Goal: Transaction & Acquisition: Purchase product/service

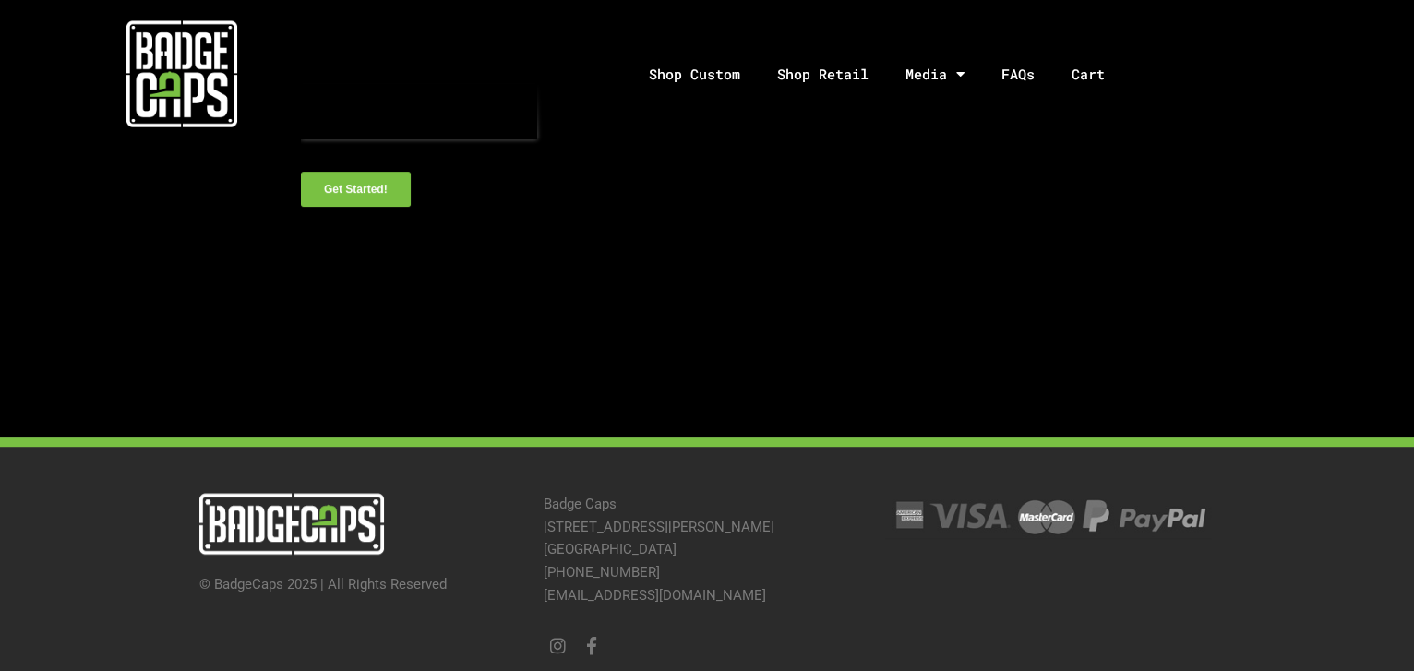
scroll to position [923, 0]
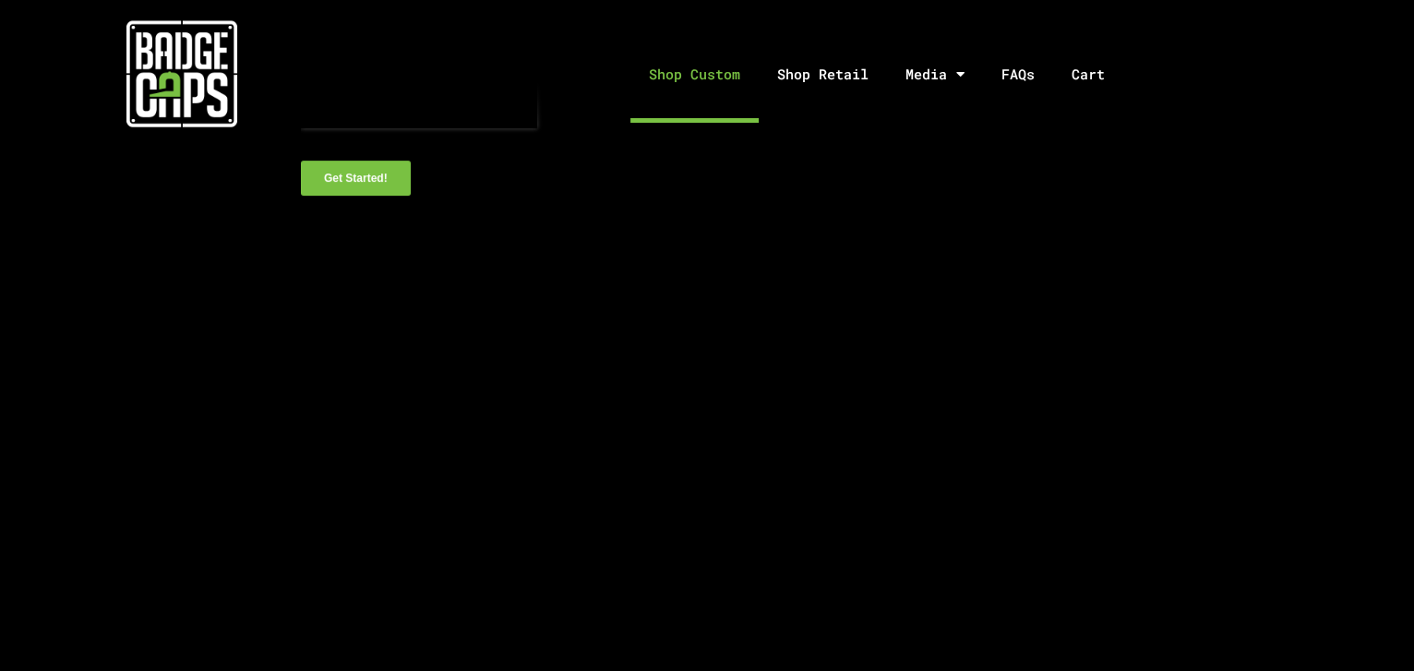
click at [700, 82] on link "Shop Custom" at bounding box center [694, 74] width 128 height 97
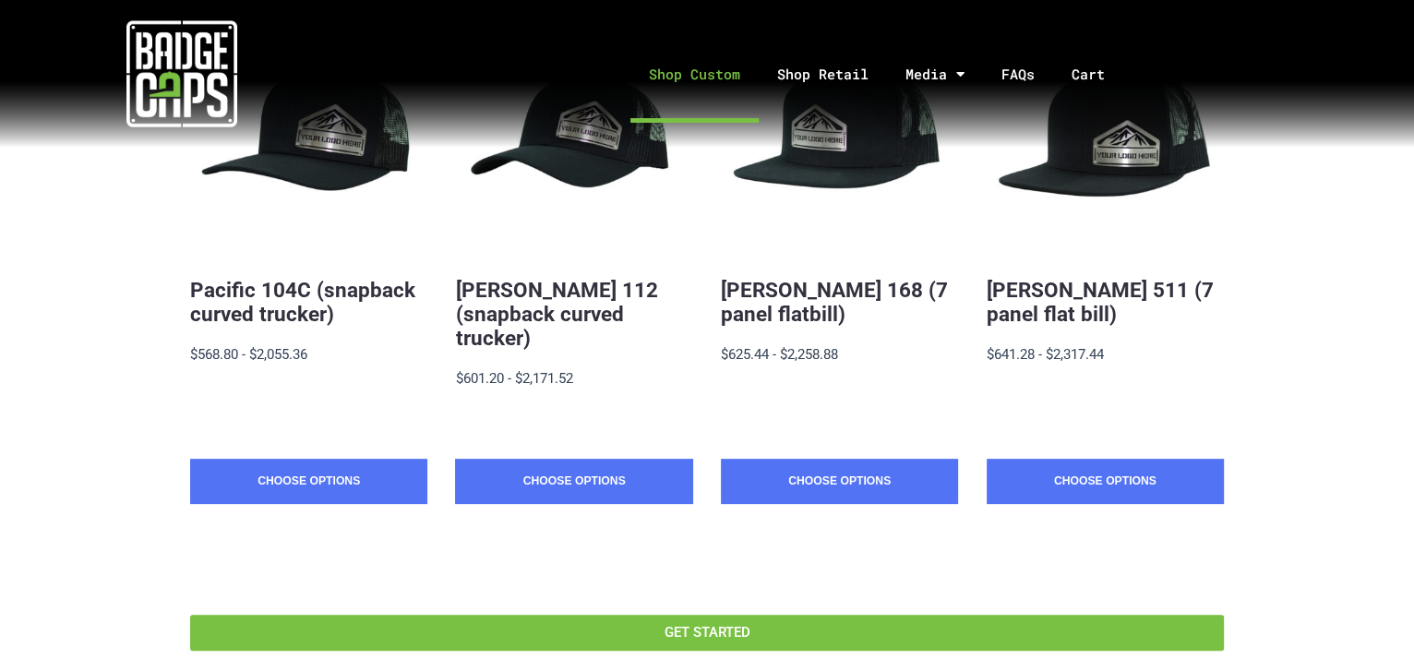
scroll to position [419, 0]
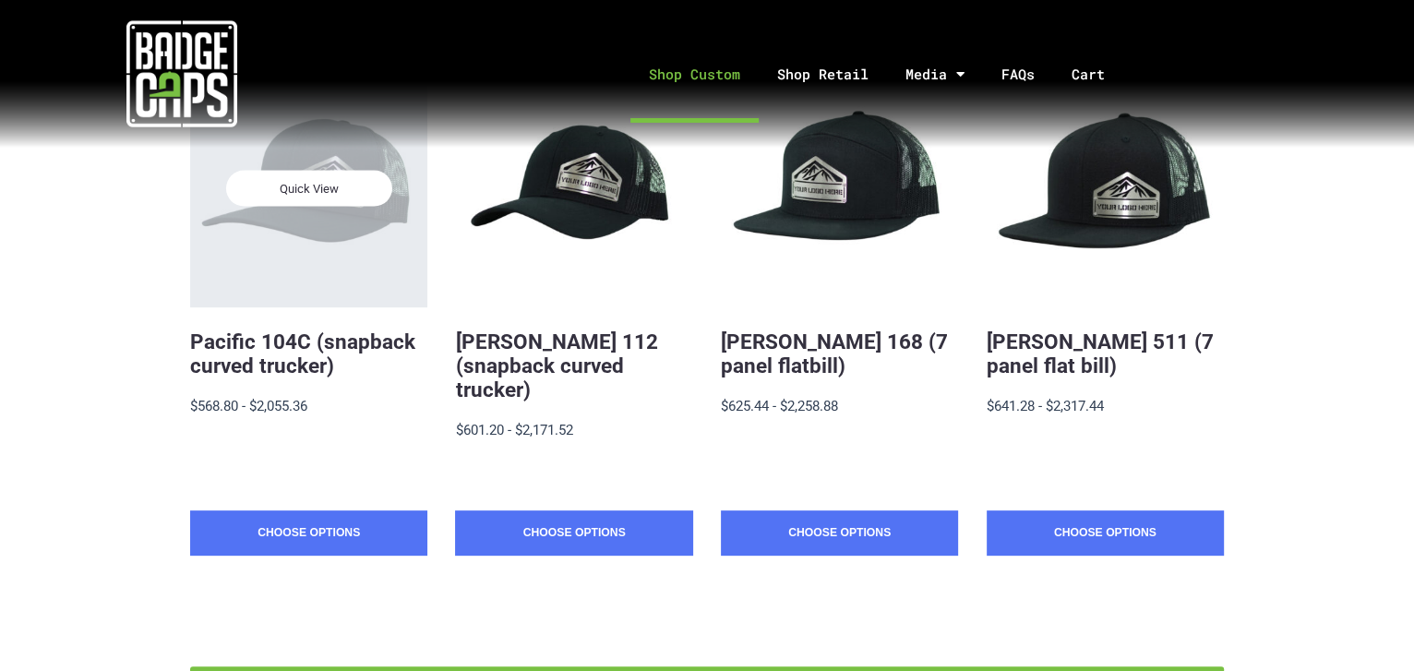
click at [339, 213] on div "Quick View" at bounding box center [308, 188] width 237 height 237
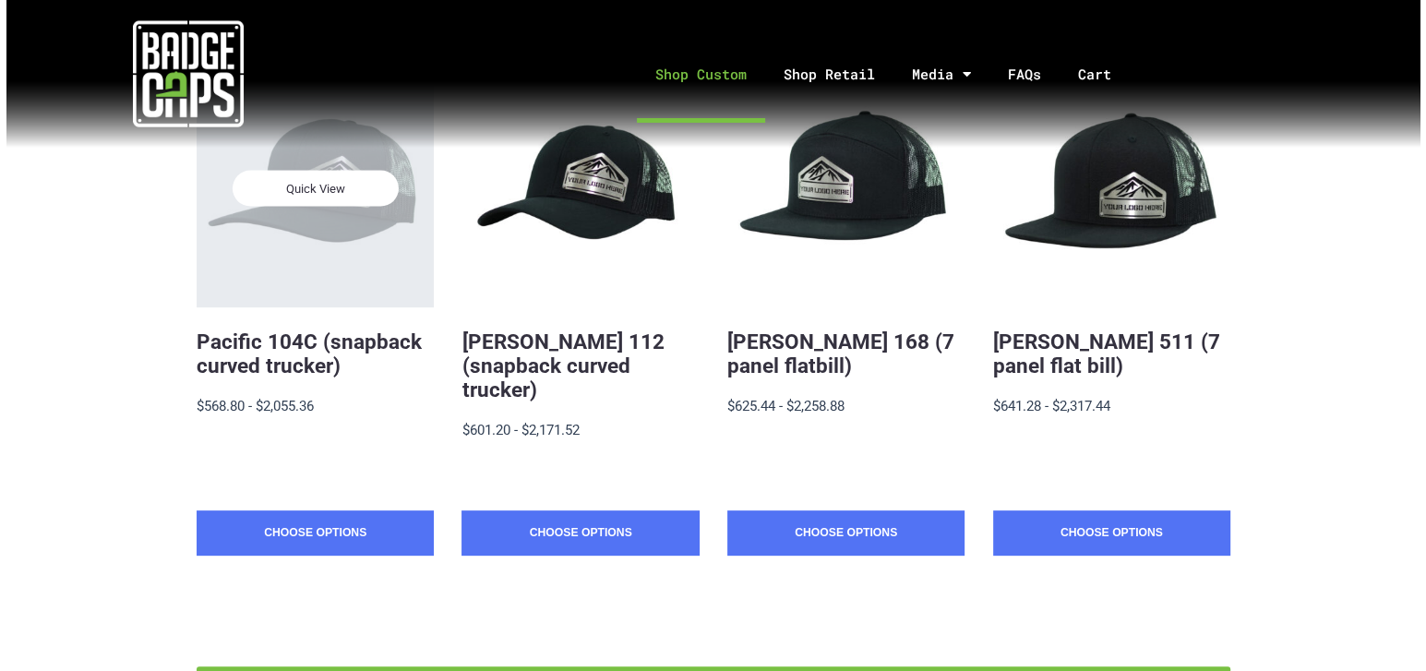
scroll to position [0, 0]
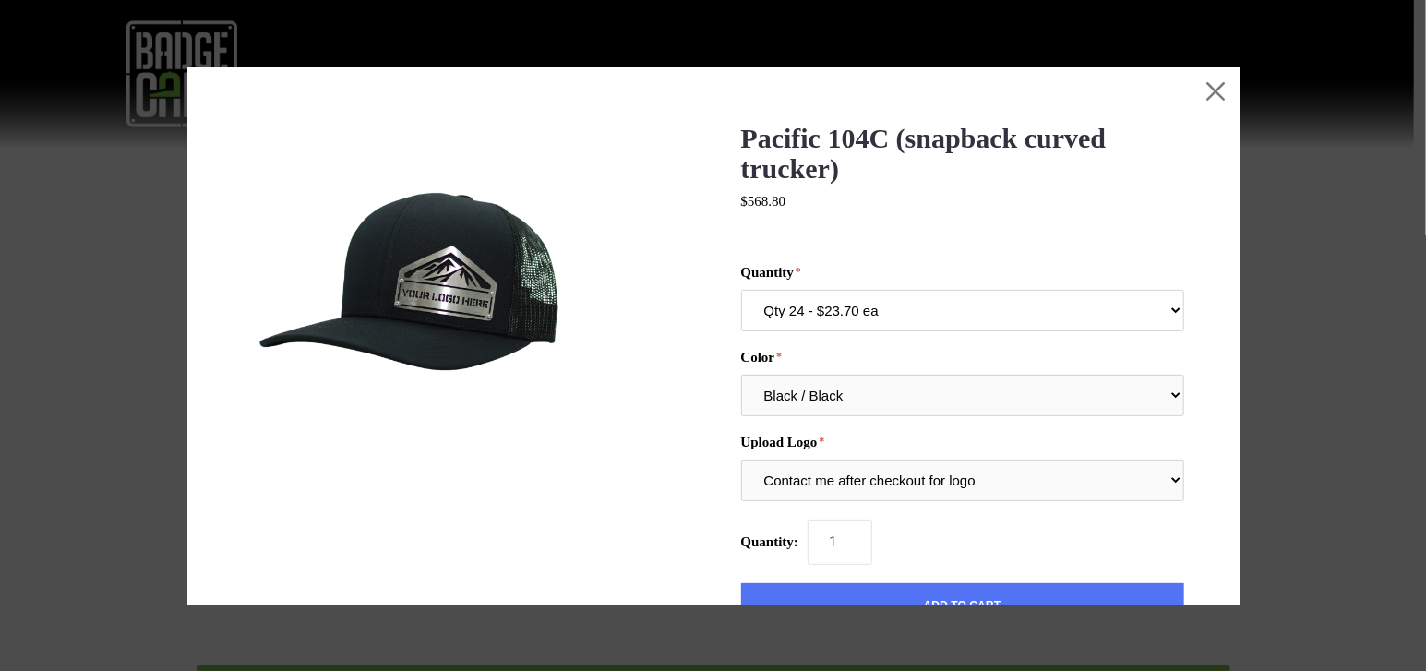
click at [923, 307] on select "Qty 24 - $23.70 ea Qty 48 - $22.94ea Qty 96 - $21.41ea" at bounding box center [962, 311] width 443 height 42
click at [741, 293] on select "Qty 24 - $23.70 ea Qty 48 - $22.94ea Qty 96 - $21.41ea" at bounding box center [962, 311] width 443 height 42
click at [907, 322] on select "Qty 24 - $23.70 ea Qty 48 - $22.94ea Qty 96 - $21.41ea" at bounding box center [962, 311] width 443 height 42
click at [741, 293] on select "Qty 24 - $23.70 ea Qty 48 - $22.94ea Qty 96 - $21.41ea" at bounding box center [962, 311] width 443 height 42
click at [390, 285] on img at bounding box center [414, 294] width 342 height 342
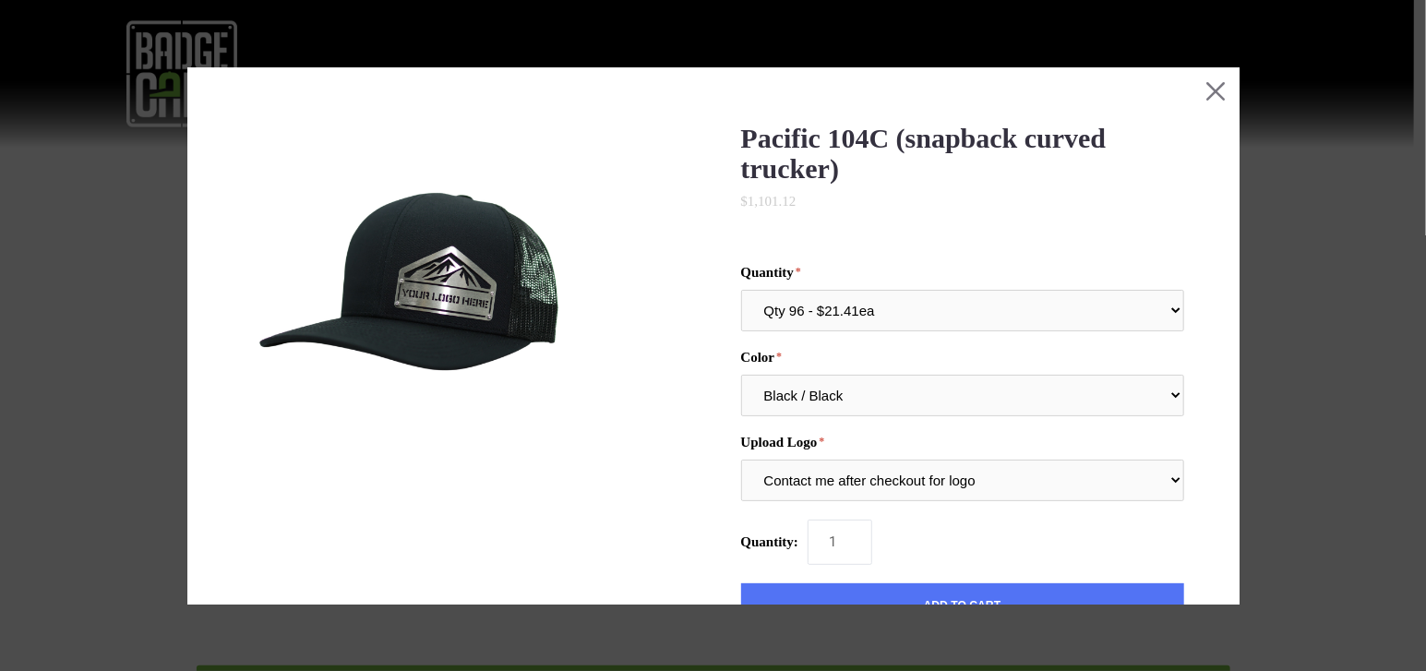
click at [461, 291] on img at bounding box center [414, 294] width 342 height 342
click at [897, 312] on select "Qty 24 - $23.70 ea Qty 48 - $22.94ea Qty 96 - $21.41ea" at bounding box center [962, 311] width 443 height 42
select select "194"
click at [741, 293] on select "Qty 24 - $23.70 ea Qty 48 - $22.94ea Qty 96 - $21.41ea" at bounding box center [962, 311] width 443 height 42
click at [880, 394] on select "Multiple Colors (Finalize After Checkout) Black / Black Black / Graphite Black …" at bounding box center [962, 396] width 443 height 42
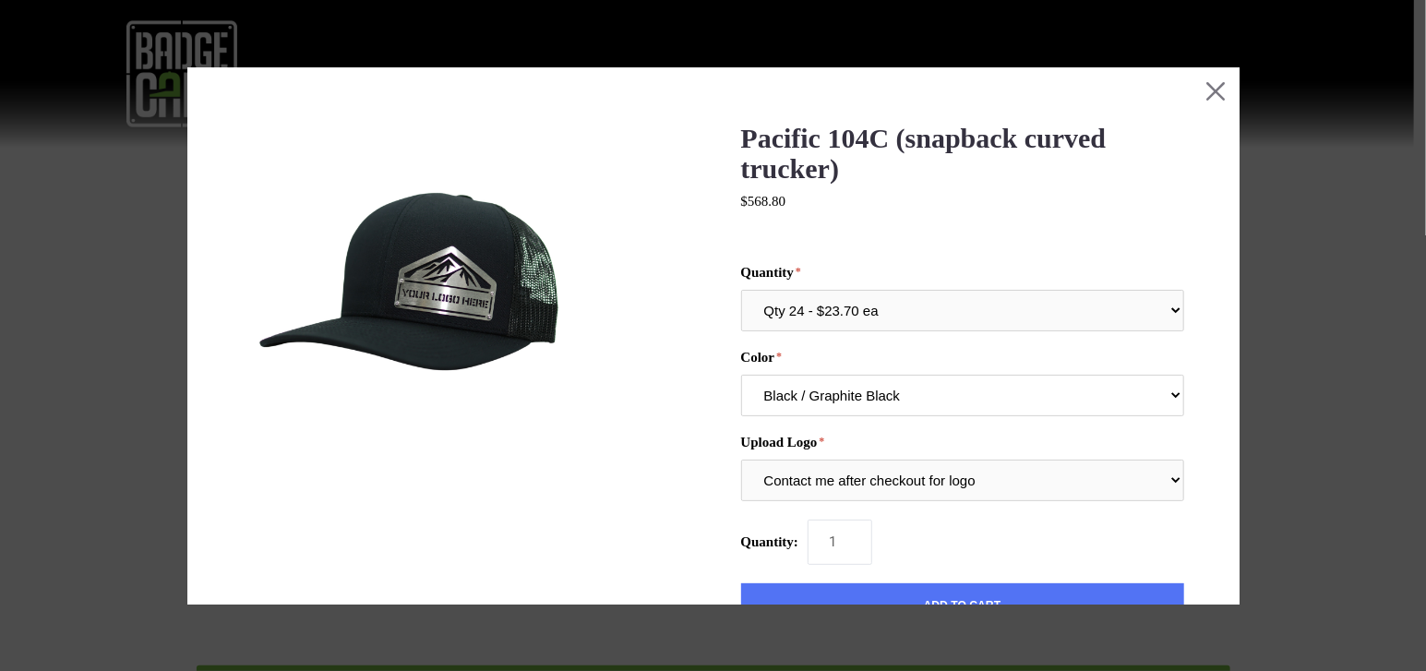
click at [741, 378] on select "Multiple Colors (Finalize After Checkout) Black / Black Black / Graphite Black …" at bounding box center [962, 396] width 443 height 42
click at [884, 491] on select "Contact me after checkout for logo" at bounding box center [962, 481] width 443 height 42
click at [905, 380] on select "Multiple Colors (Finalize After Checkout) Black / Black Black / Graphite Black …" at bounding box center [962, 396] width 443 height 42
select select "243"
click at [741, 378] on select "Multiple Colors (Finalize After Checkout) Black / Black Black / Graphite Black …" at bounding box center [962, 396] width 443 height 42
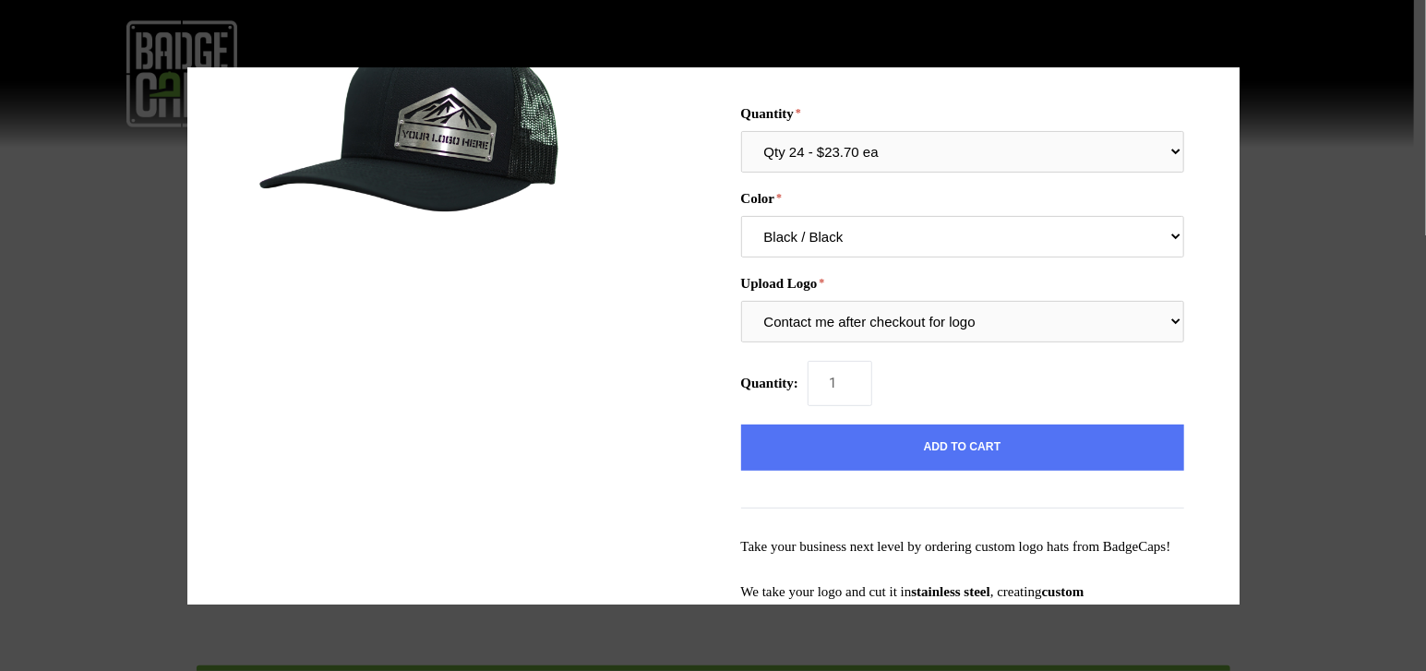
scroll to position [167, 0]
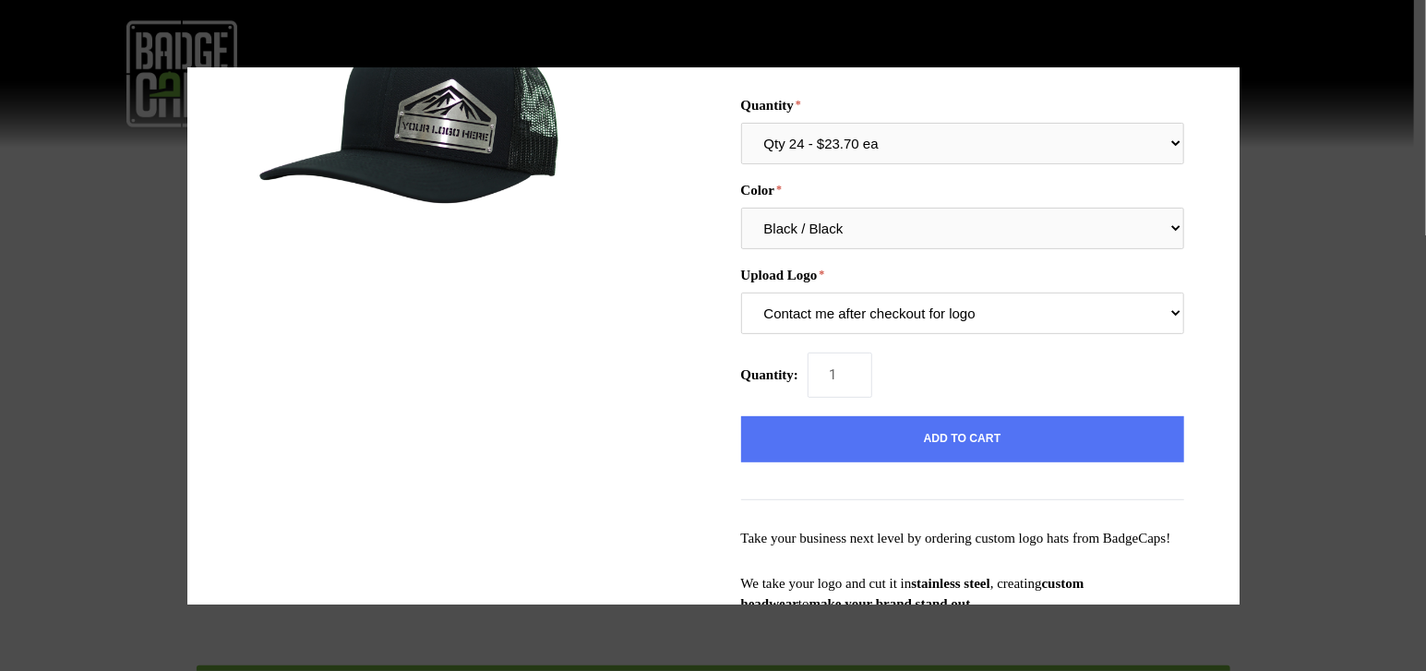
click at [834, 321] on select "Contact me after checkout for logo" at bounding box center [962, 314] width 443 height 42
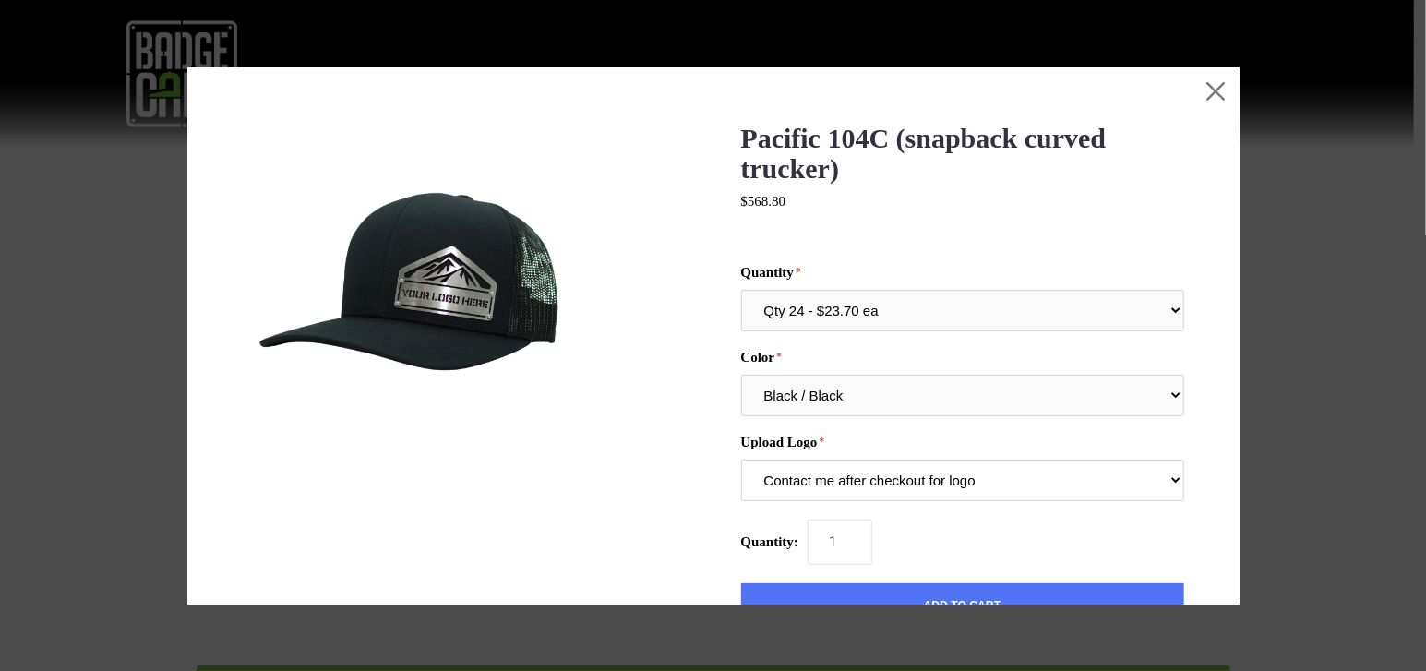
scroll to position [83, 0]
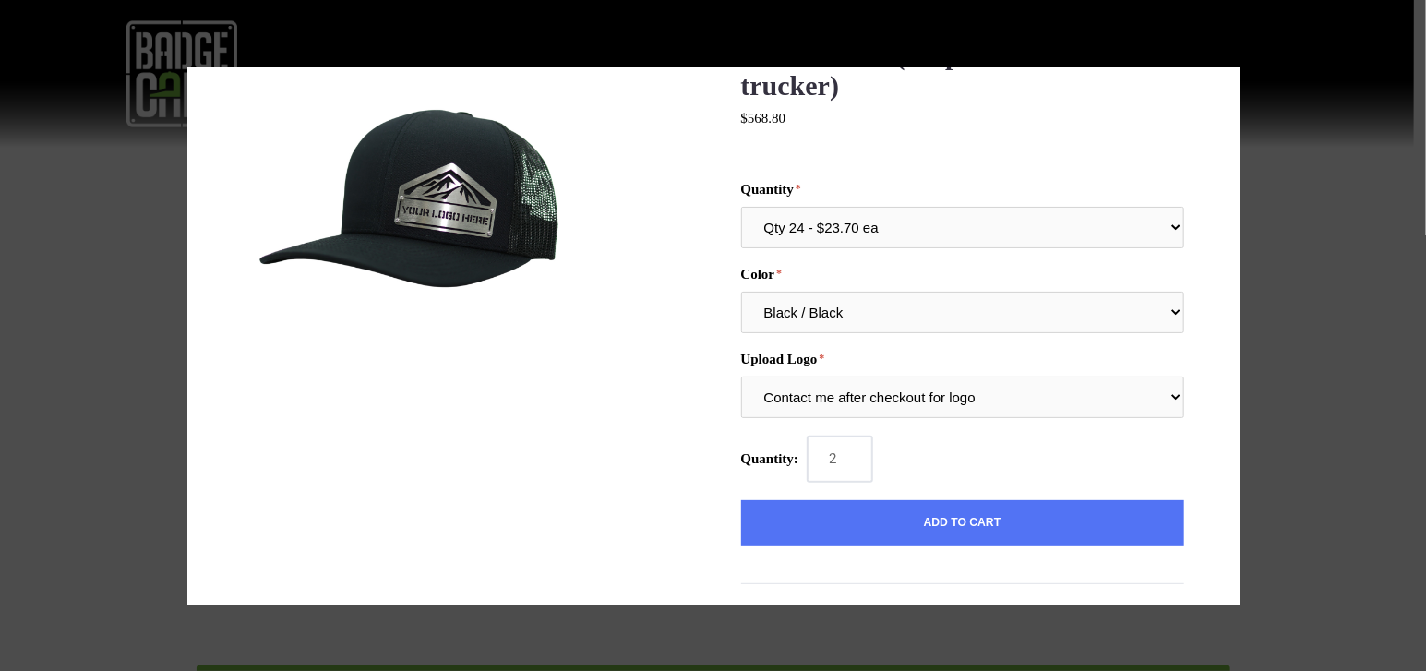
type input "2"
click at [853, 455] on input "2" at bounding box center [840, 459] width 65 height 45
click at [906, 460] on div "Quantity: 2" at bounding box center [962, 459] width 443 height 45
click at [837, 233] on select "Qty 24 - $23.70 ea Qty 48 - $22.94ea Qty 96 - $21.41ea" at bounding box center [962, 228] width 443 height 42
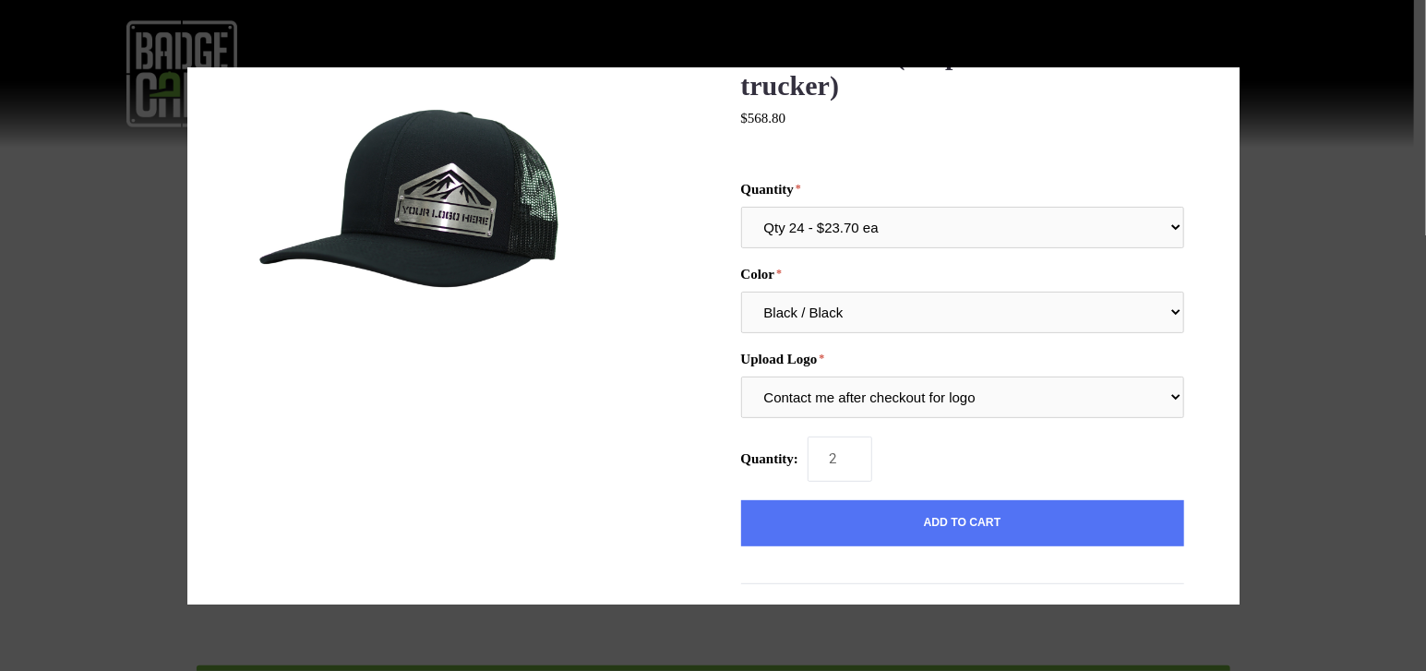
click at [457, 199] on img at bounding box center [414, 211] width 342 height 342
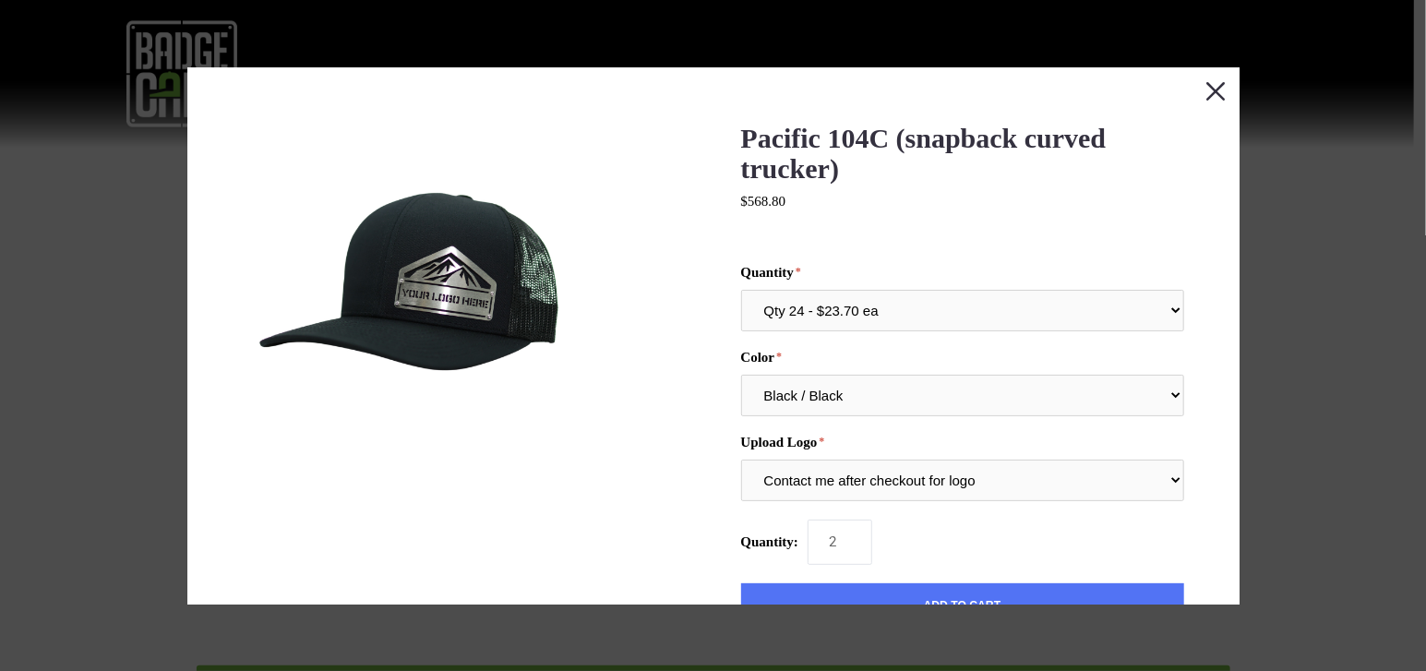
click at [1198, 84] on button "Close this dialog window" at bounding box center [1216, 90] width 46 height 46
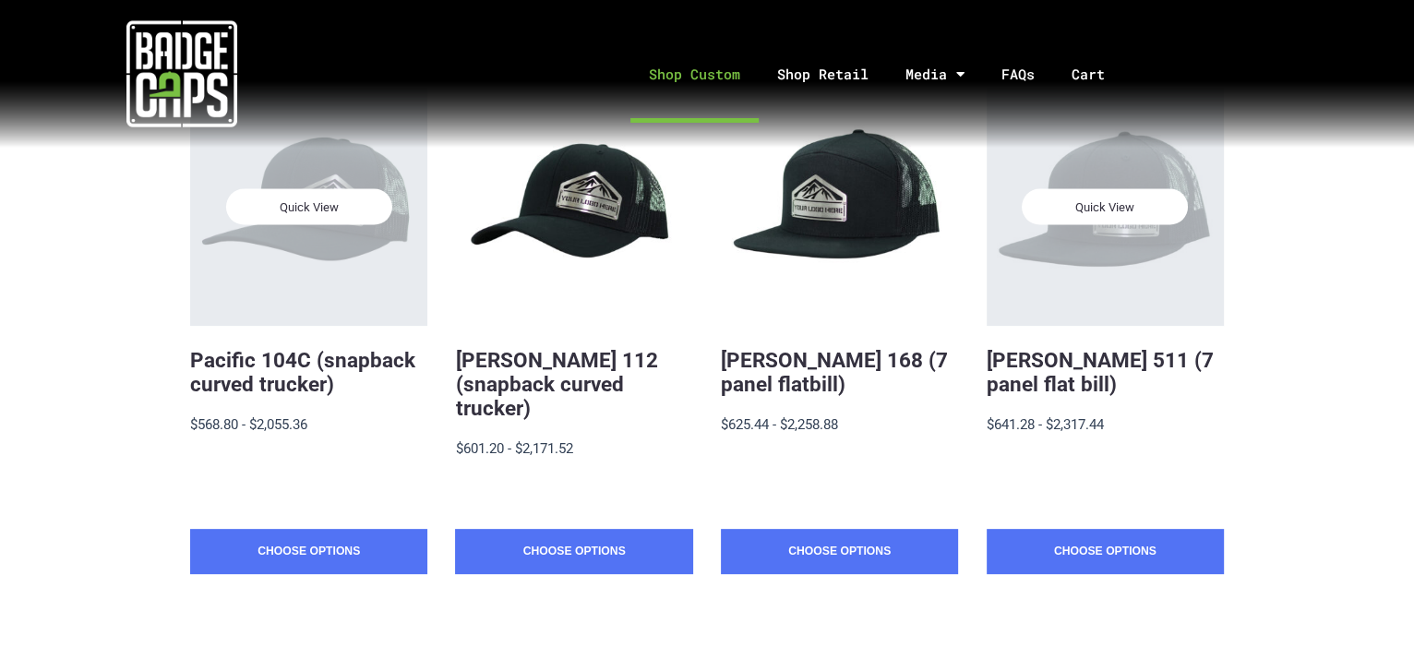
scroll to position [306, 0]
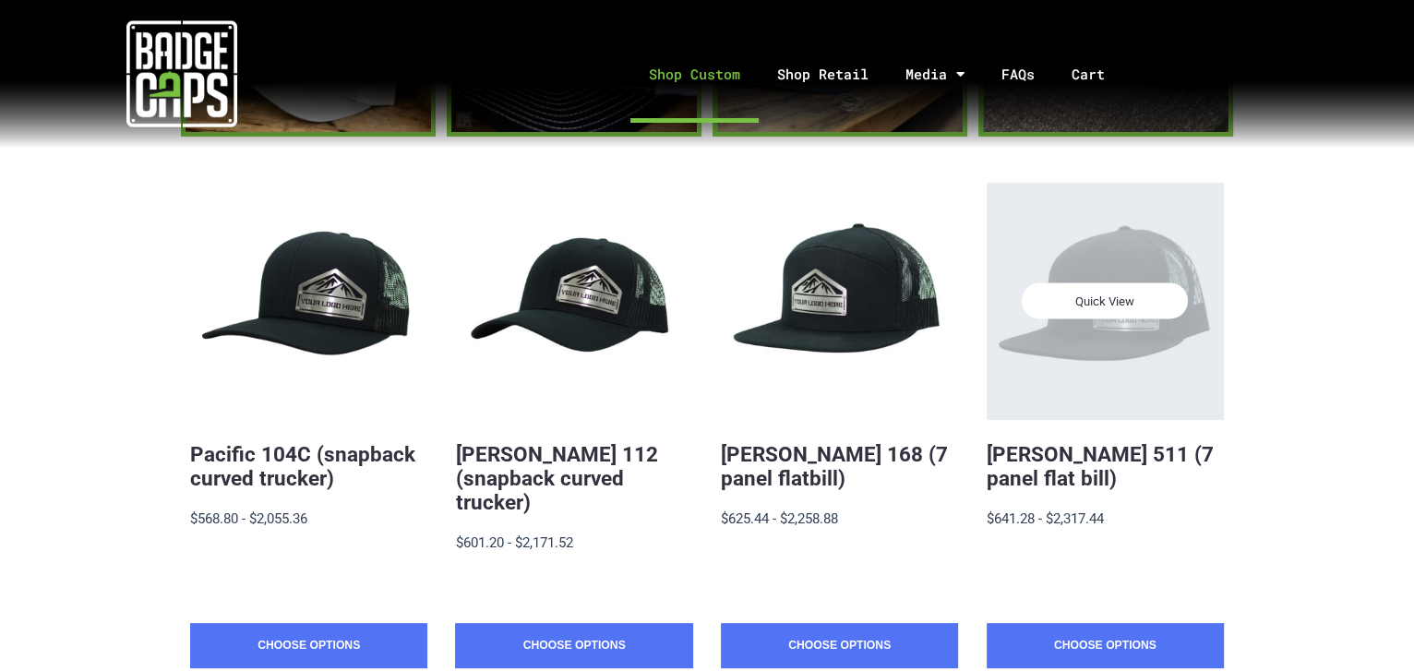
click at [1157, 306] on span "Quick View" at bounding box center [1105, 301] width 166 height 36
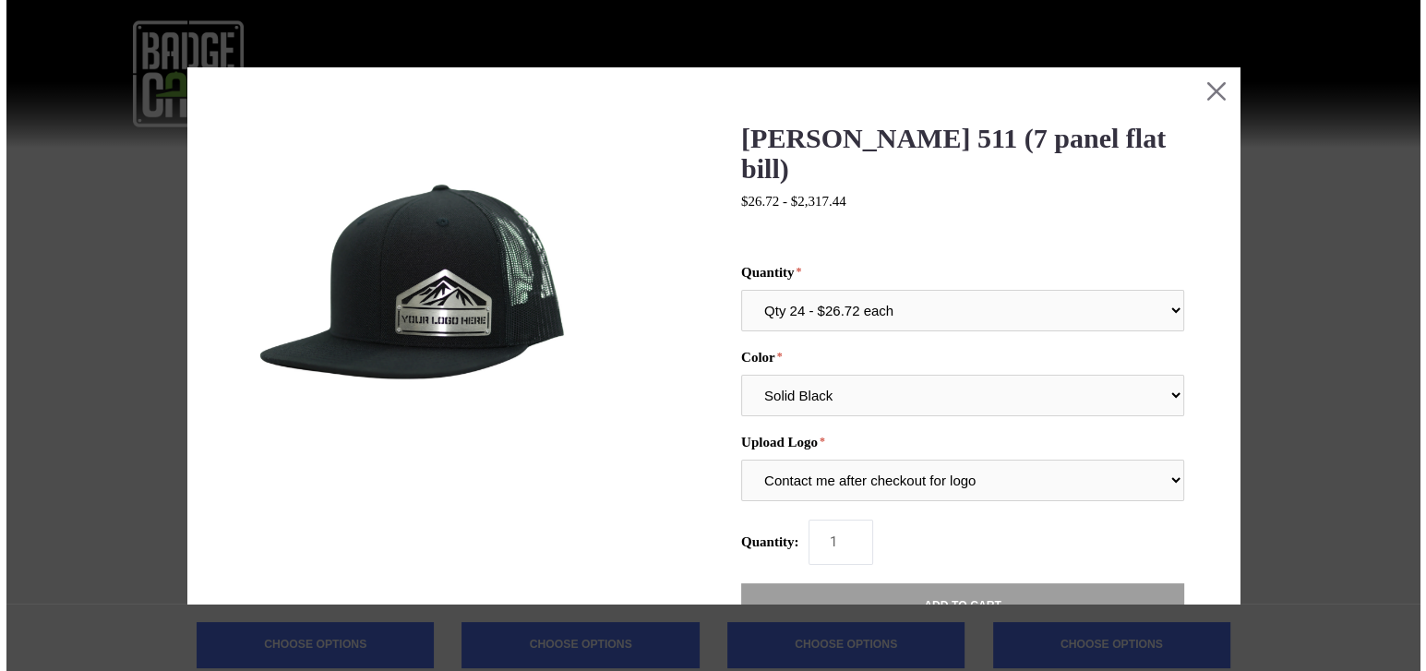
scroll to position [0, 0]
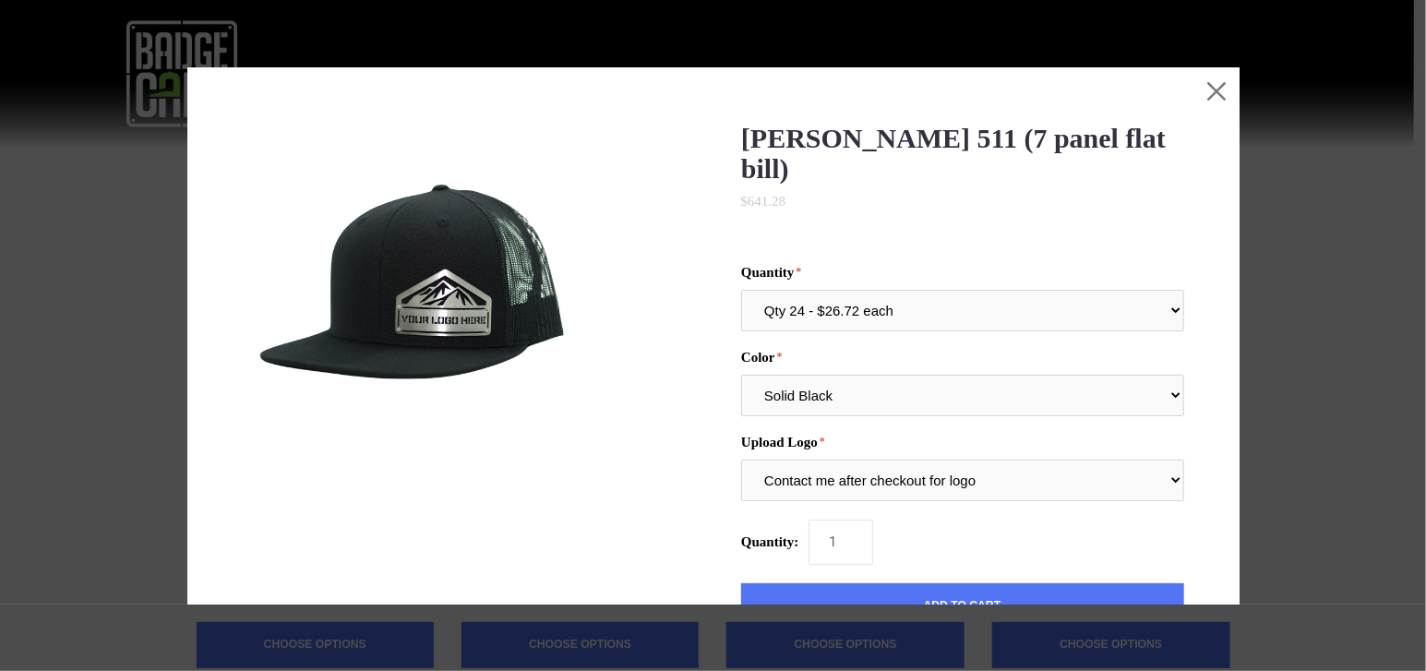
click at [498, 267] on img at bounding box center [414, 294] width 342 height 342
click at [1215, 84] on button "Close this dialog window" at bounding box center [1216, 90] width 46 height 46
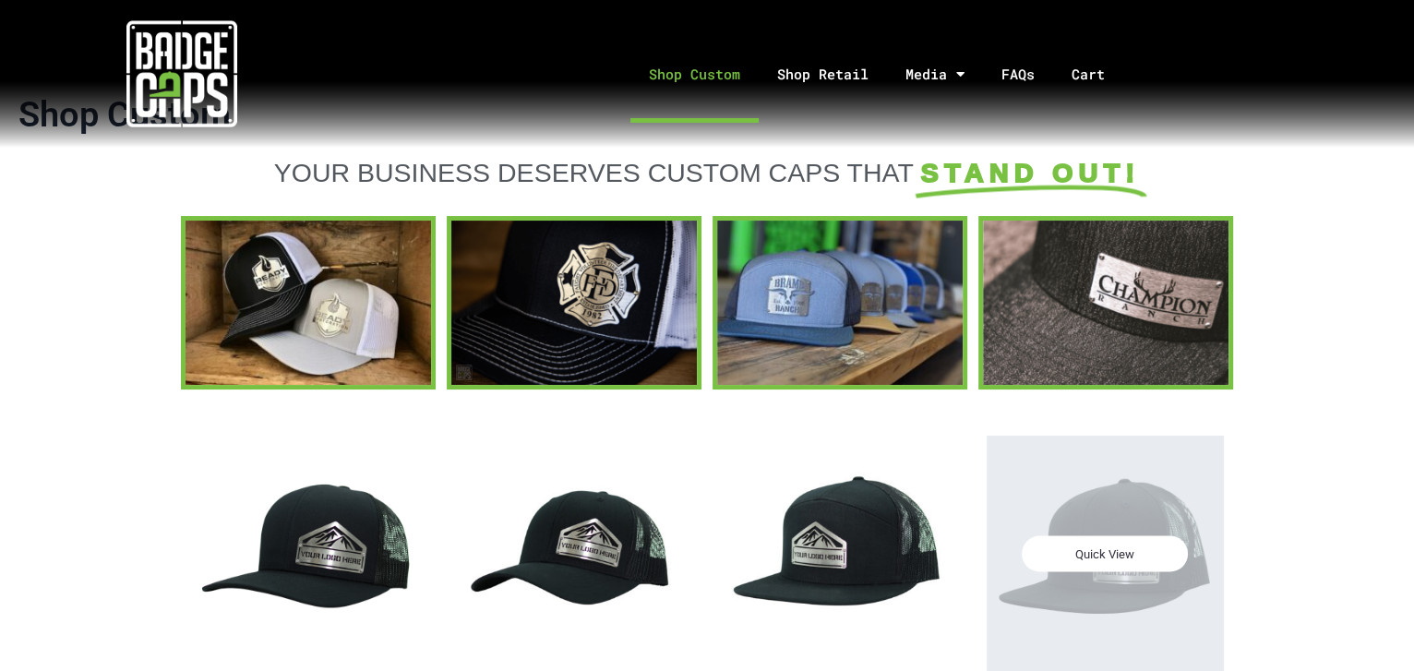
scroll to position [54, 0]
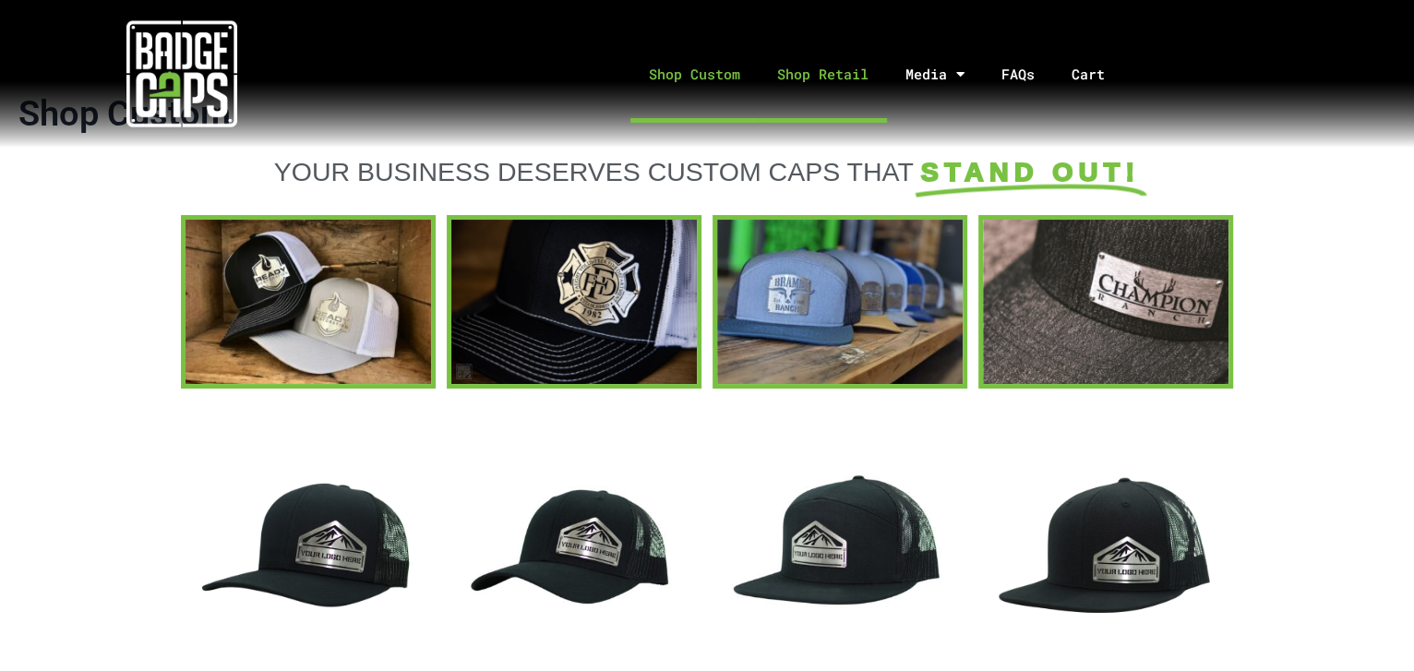
click at [813, 74] on link "Shop Retail" at bounding box center [823, 74] width 128 height 97
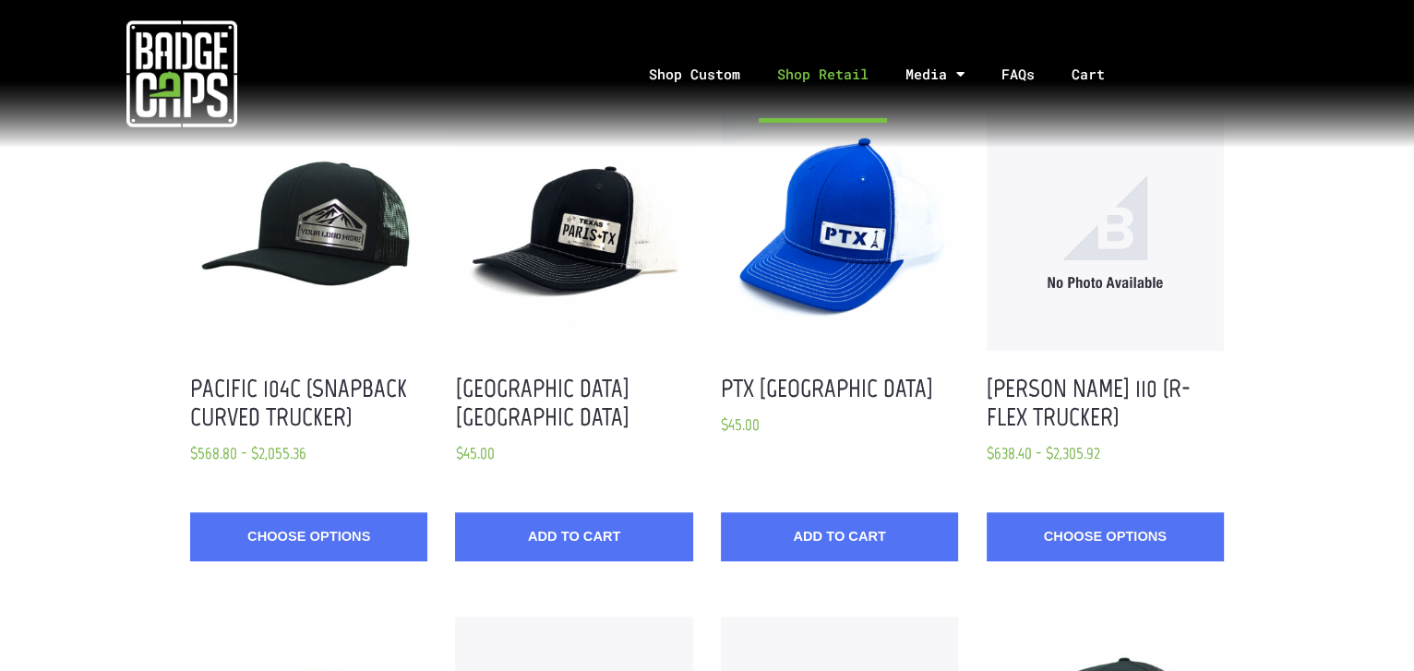
scroll to position [1090, 0]
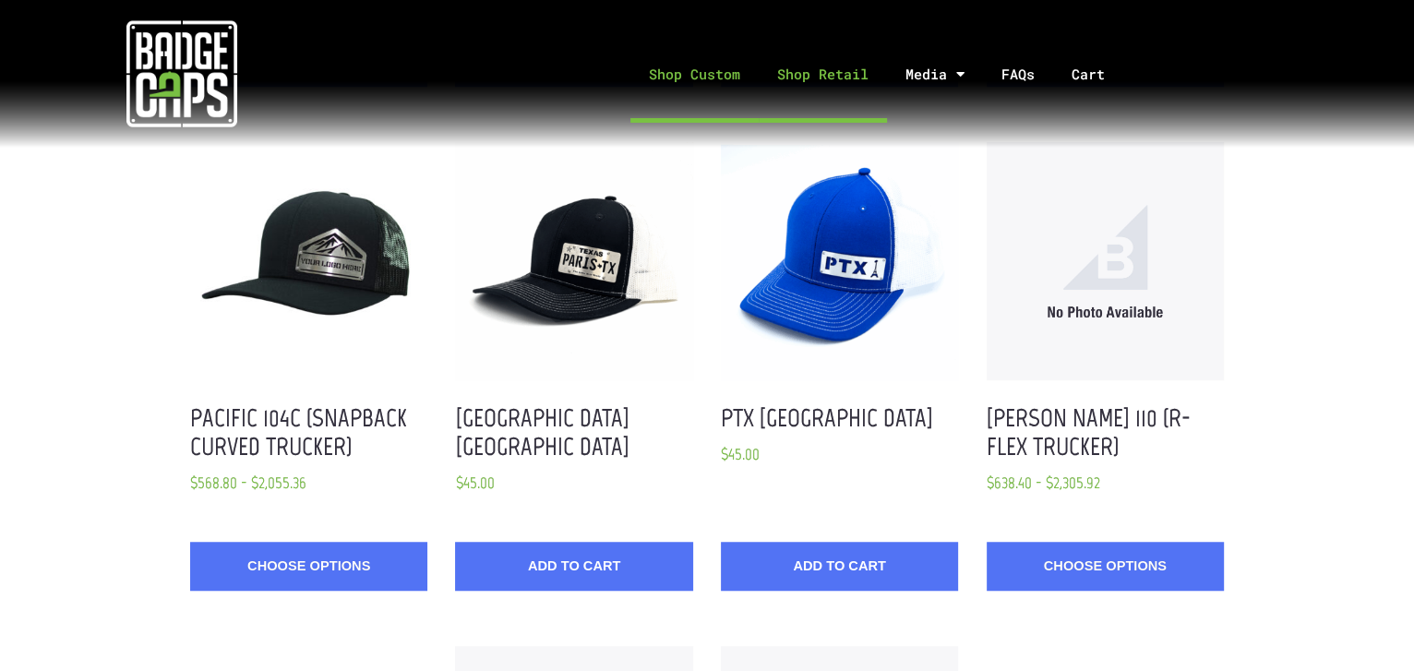
click at [684, 78] on link "Shop Custom" at bounding box center [694, 74] width 128 height 97
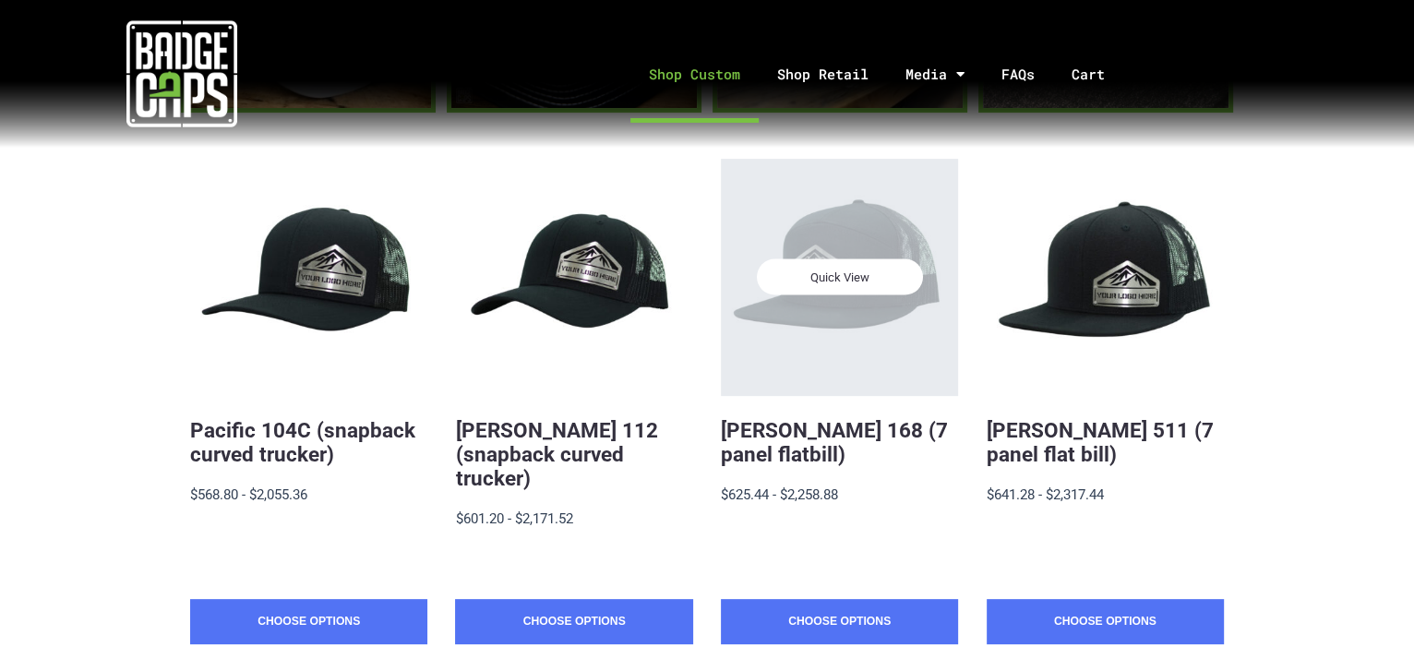
scroll to position [335, 0]
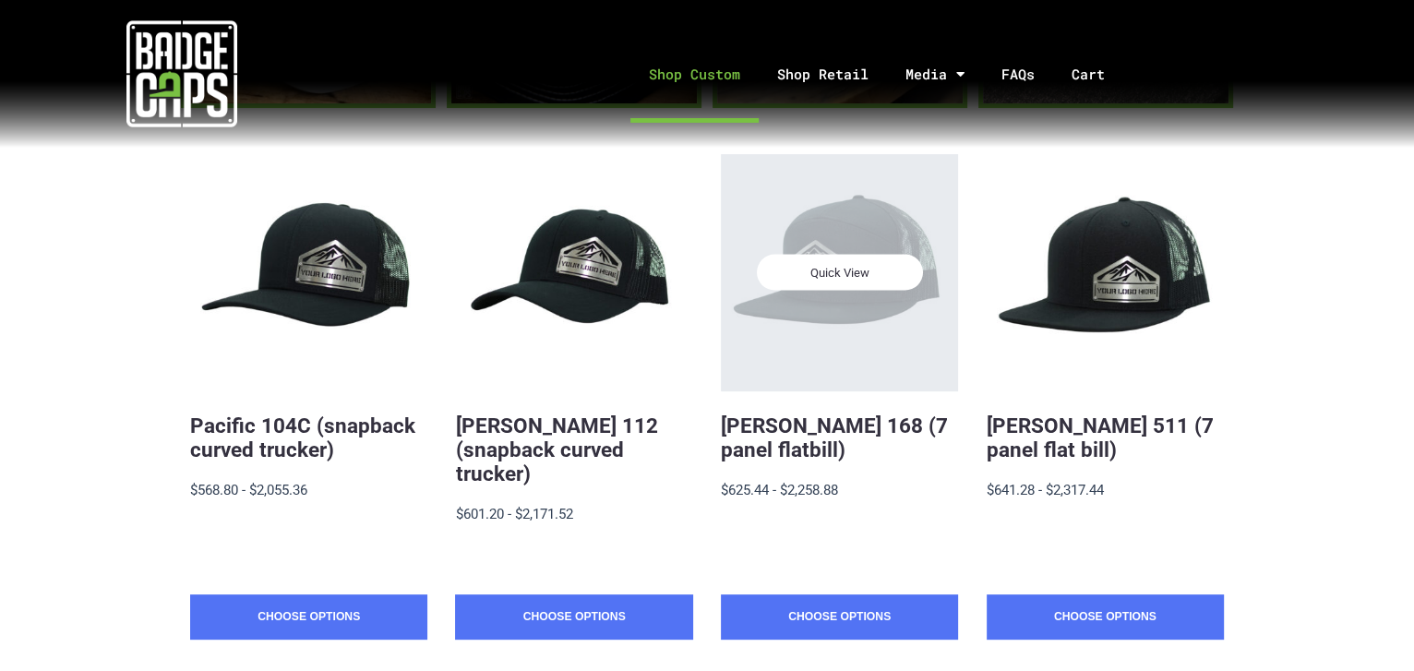
click at [841, 266] on span "Quick View" at bounding box center [839, 273] width 166 height 36
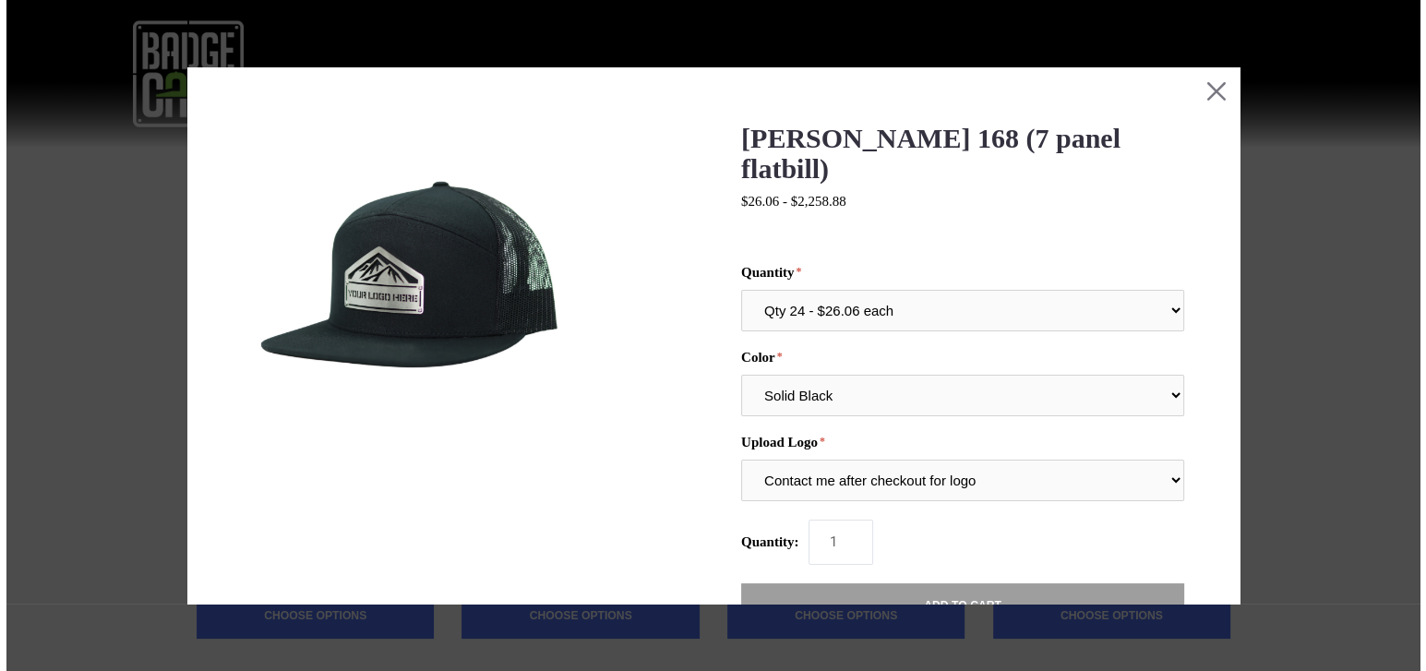
scroll to position [0, 0]
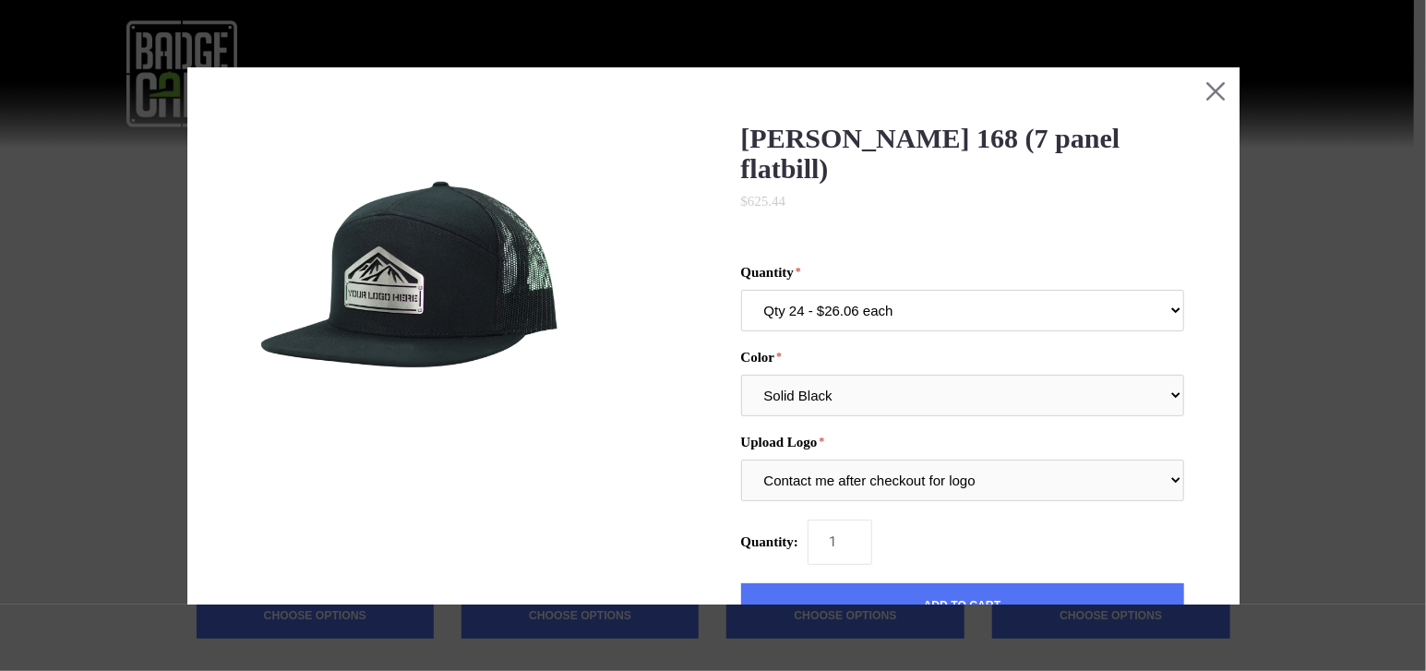
click at [850, 290] on select "Qty 24 - $26.06 each Qty 48 - $25.22 each Qty 96 - $23.53 each" at bounding box center [962, 311] width 443 height 42
click at [837, 375] on select "Multiple Colors (Finalize After Checkout) Solid Black Solid White Solid Charcoa…" at bounding box center [962, 396] width 443 height 42
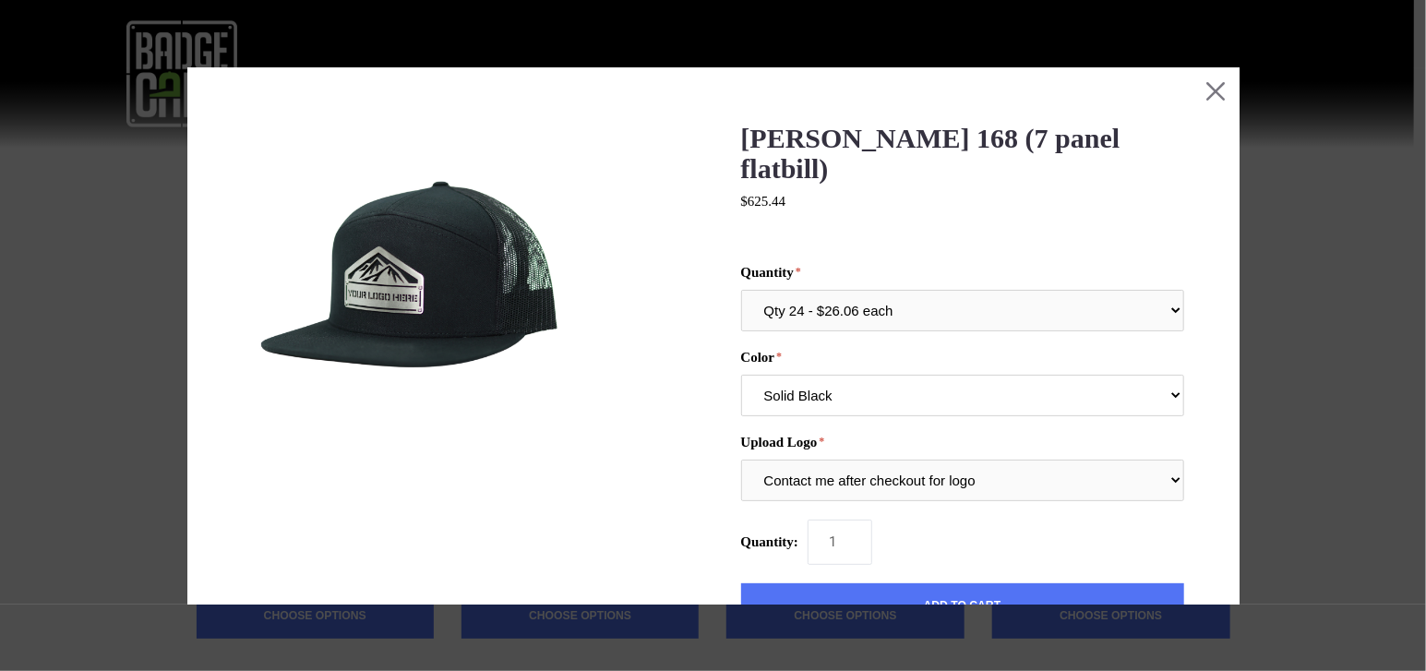
click at [837, 375] on select "Multiple Colors (Finalize After Checkout) Solid Black Solid White Solid Charcoa…" at bounding box center [962, 396] width 443 height 42
click at [850, 460] on select "Contact me after checkout for logo" at bounding box center [962, 481] width 443 height 42
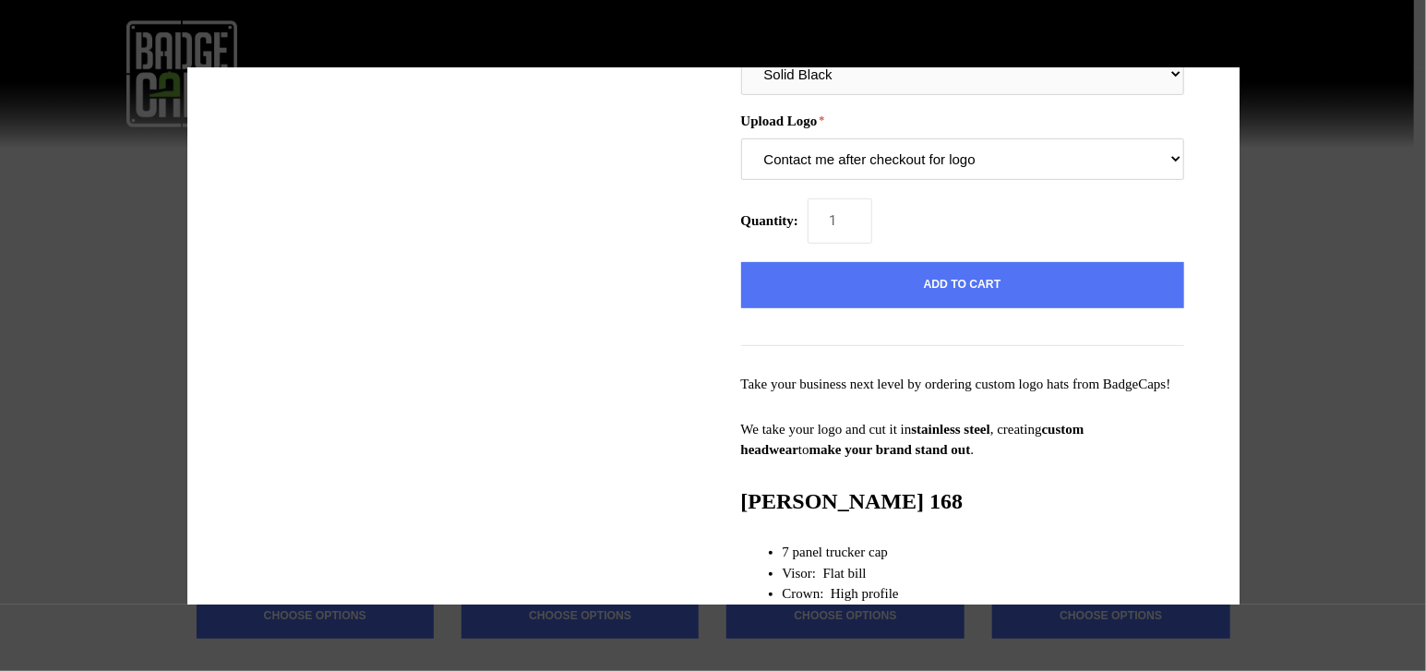
scroll to position [335, 0]
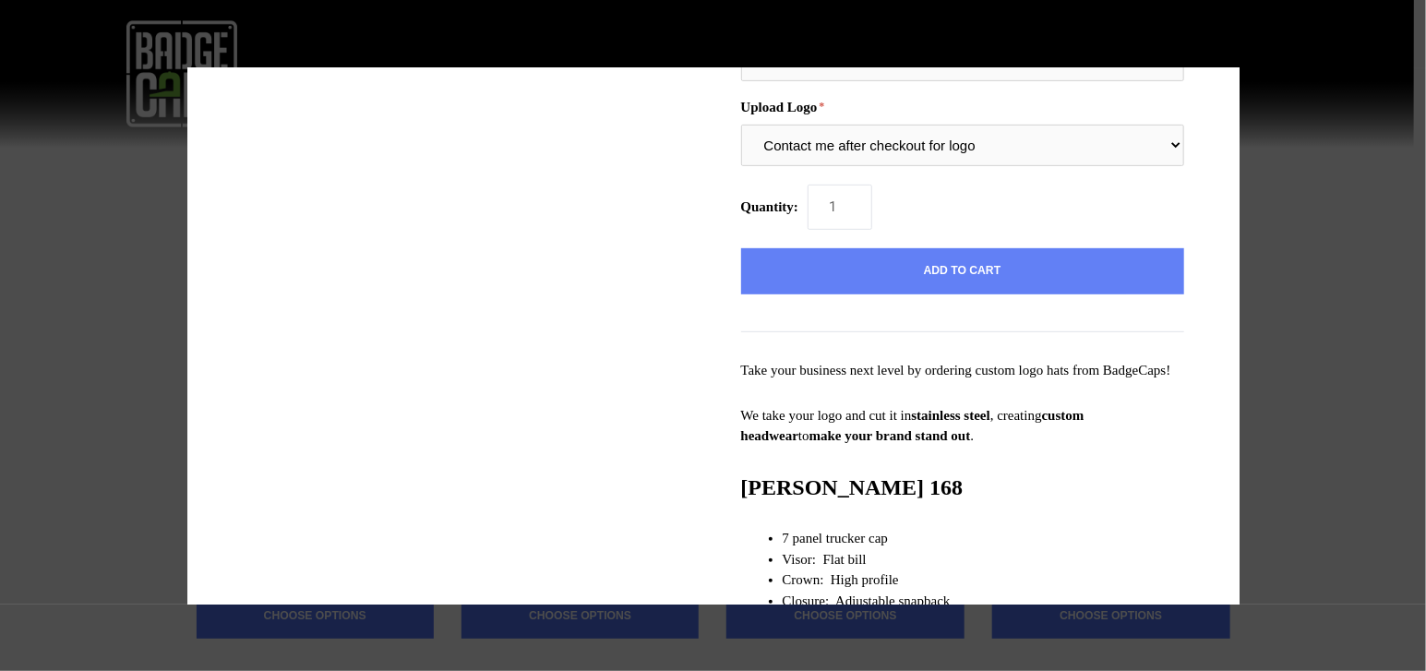
click at [880, 249] on button "Add to Cart" at bounding box center [962, 271] width 443 height 46
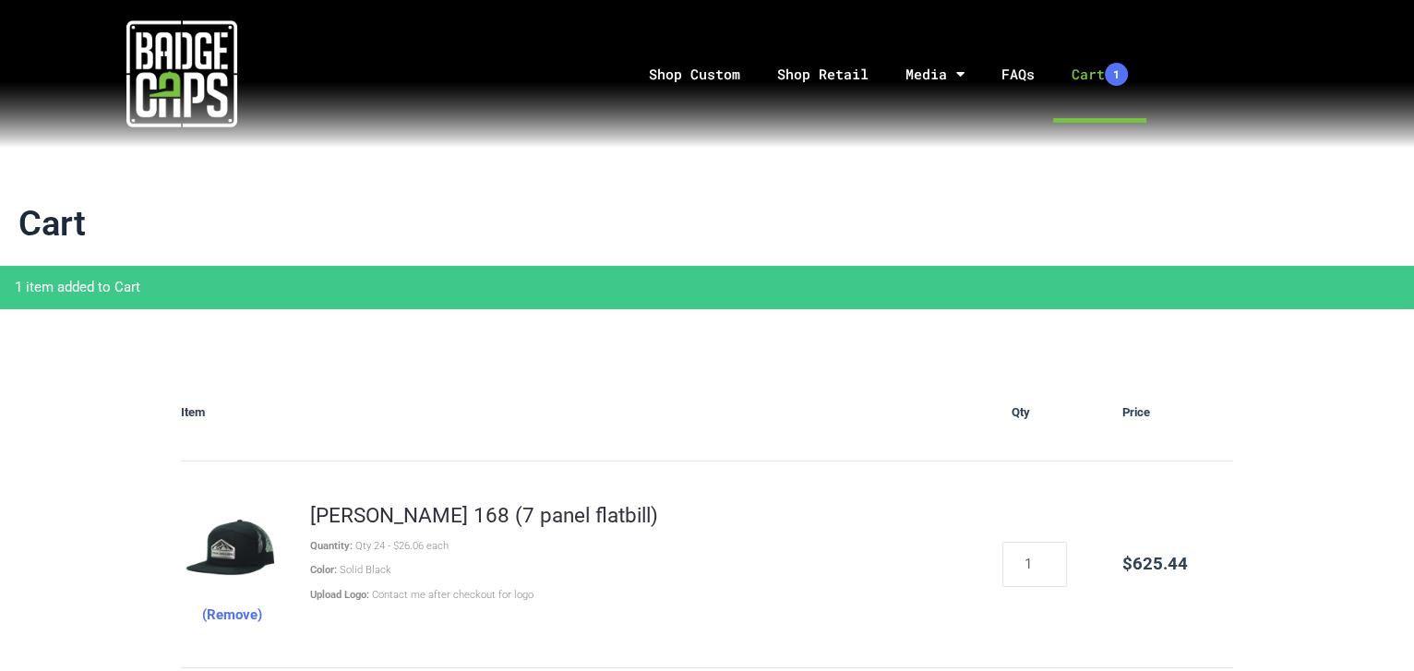
scroll to position [167, 0]
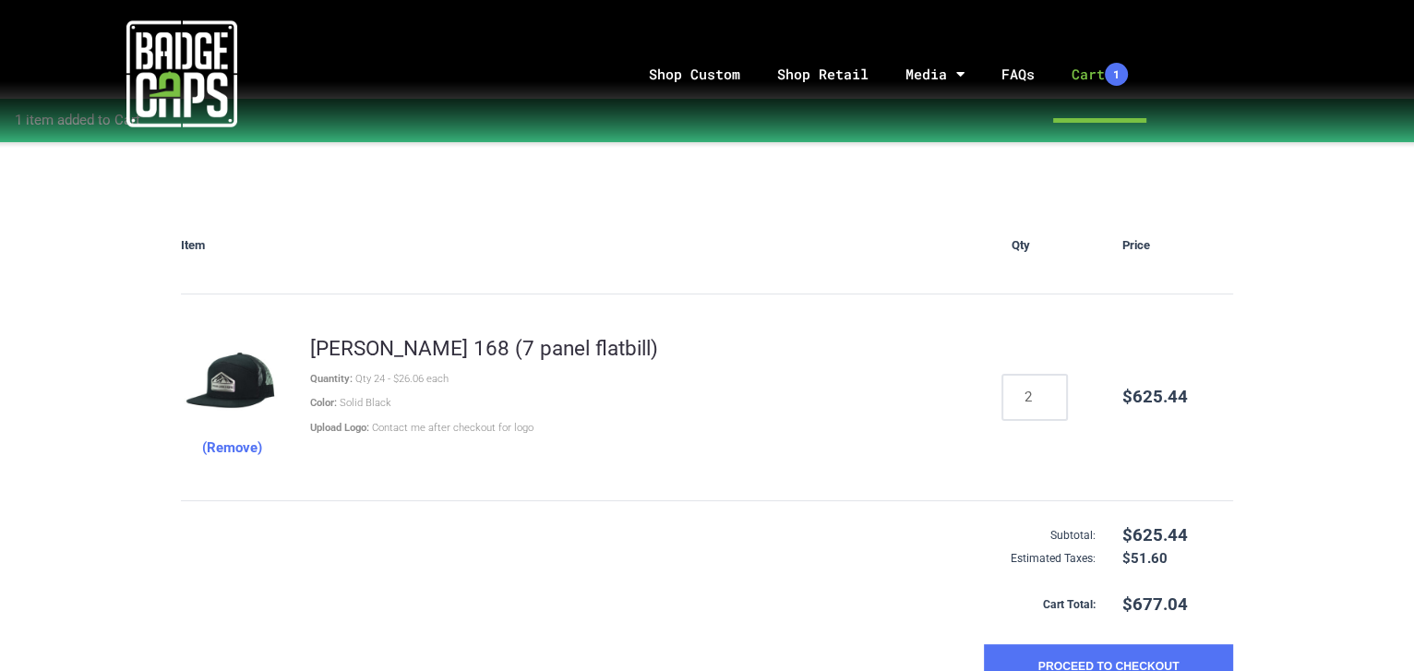
click at [1048, 388] on input "2" at bounding box center [1034, 397] width 65 height 45
click at [1050, 388] on input "3" at bounding box center [1034, 397] width 65 height 45
click at [1050, 388] on input "4" at bounding box center [1034, 397] width 65 height 45
click at [1050, 388] on input "5" at bounding box center [1034, 397] width 65 height 45
click at [1050, 388] on input "6" at bounding box center [1034, 397] width 65 height 45
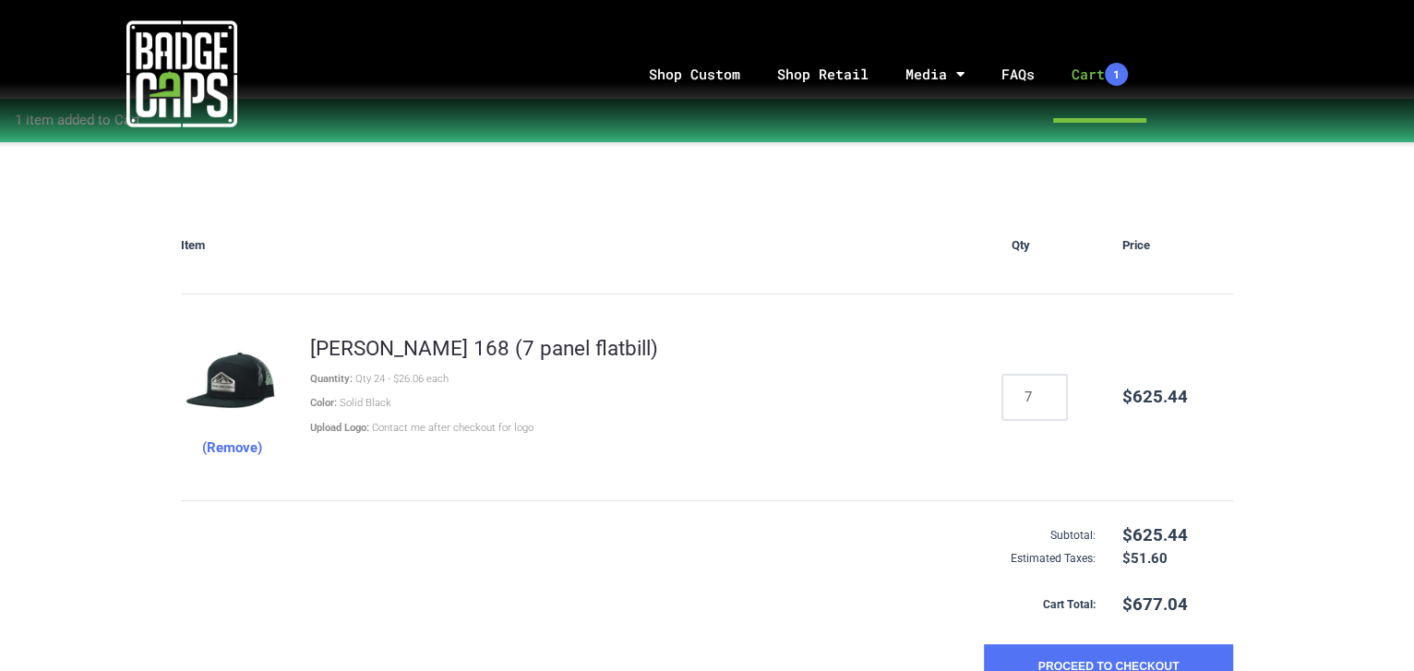
click at [1050, 388] on input "7" at bounding box center [1034, 397] width 65 height 45
click at [1050, 388] on input "8" at bounding box center [1034, 397] width 65 height 45
click at [1050, 388] on input "9" at bounding box center [1034, 397] width 65 height 45
click at [1050, 388] on input "10" at bounding box center [1034, 397] width 65 height 45
click at [1050, 388] on input "11" at bounding box center [1034, 397] width 65 height 45
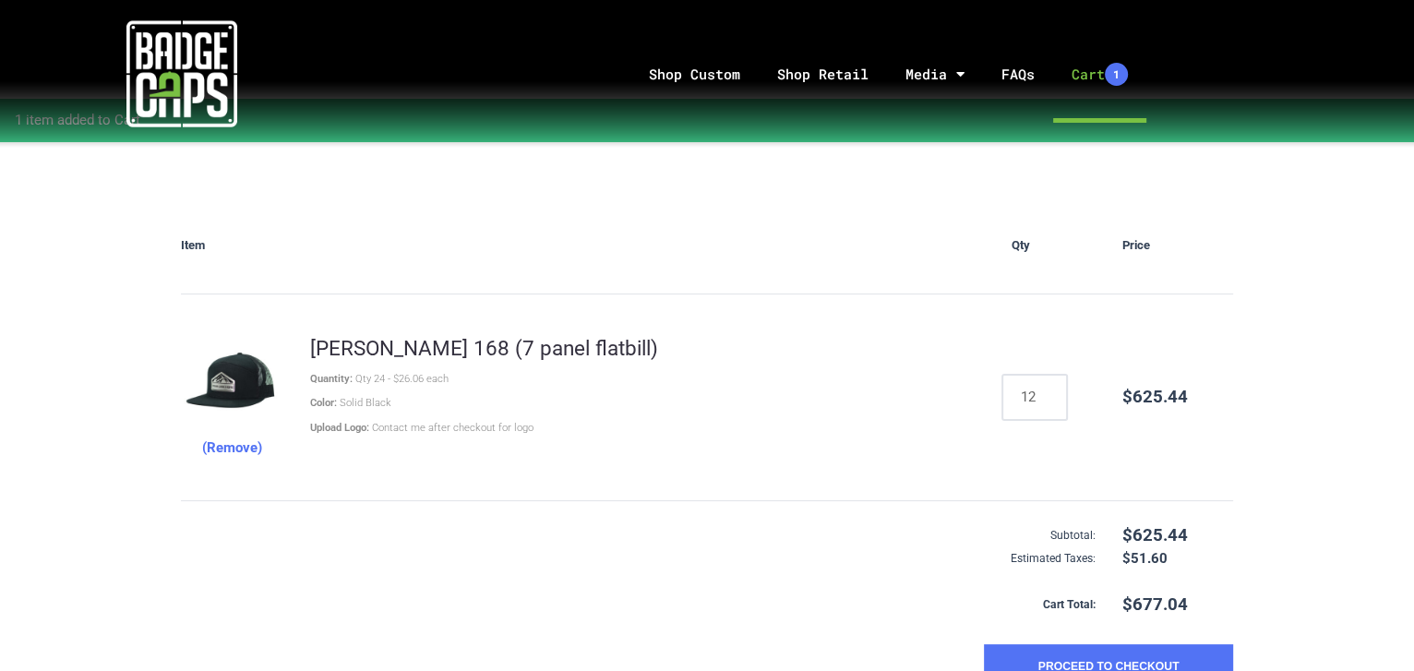
click at [1050, 388] on input "12" at bounding box center [1034, 397] width 65 height 45
click at [1050, 388] on input "13" at bounding box center [1034, 397] width 65 height 45
click at [1050, 388] on input "14" at bounding box center [1034, 397] width 65 height 45
click at [1050, 388] on input "15" at bounding box center [1034, 397] width 65 height 45
click at [1050, 388] on input "16" at bounding box center [1034, 397] width 65 height 45
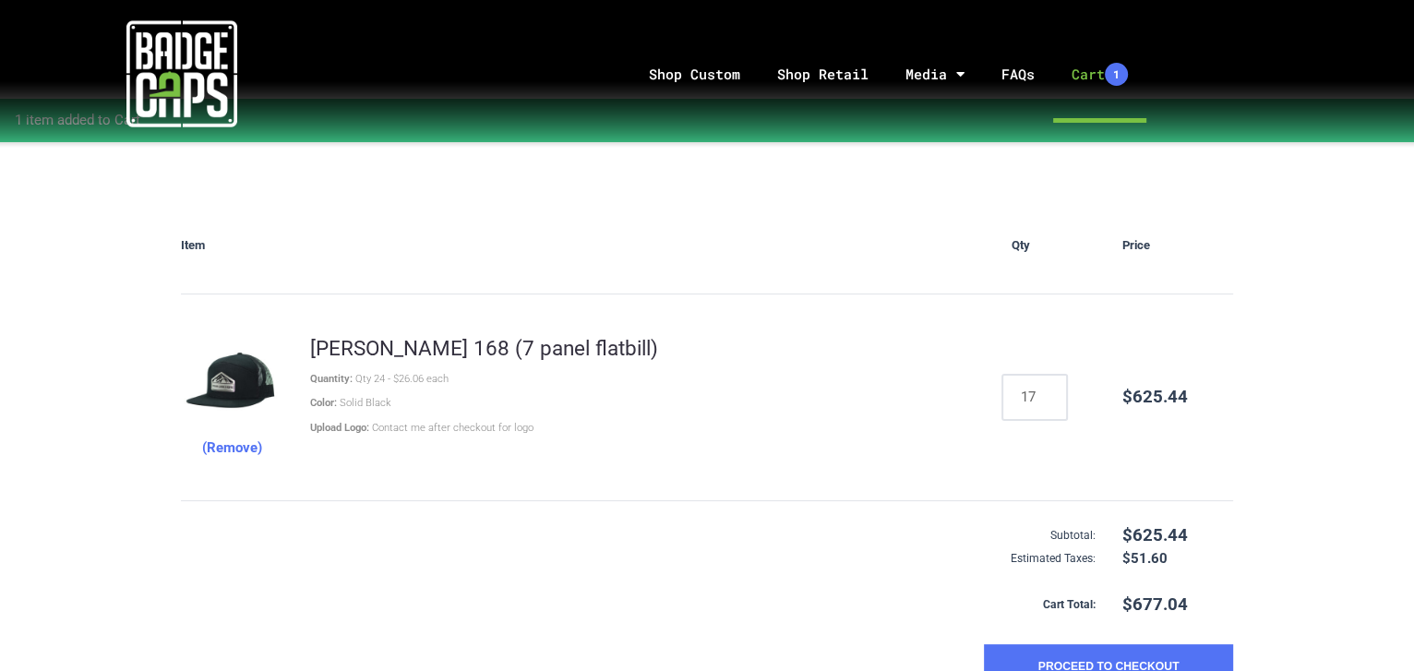
click at [1050, 388] on input "17" at bounding box center [1034, 397] width 65 height 45
click at [1050, 388] on input "18" at bounding box center [1034, 397] width 65 height 45
click at [1050, 388] on input "19" at bounding box center [1034, 397] width 65 height 45
click at [1050, 388] on input "20" at bounding box center [1034, 397] width 65 height 45
click at [1050, 388] on input "21" at bounding box center [1034, 397] width 65 height 45
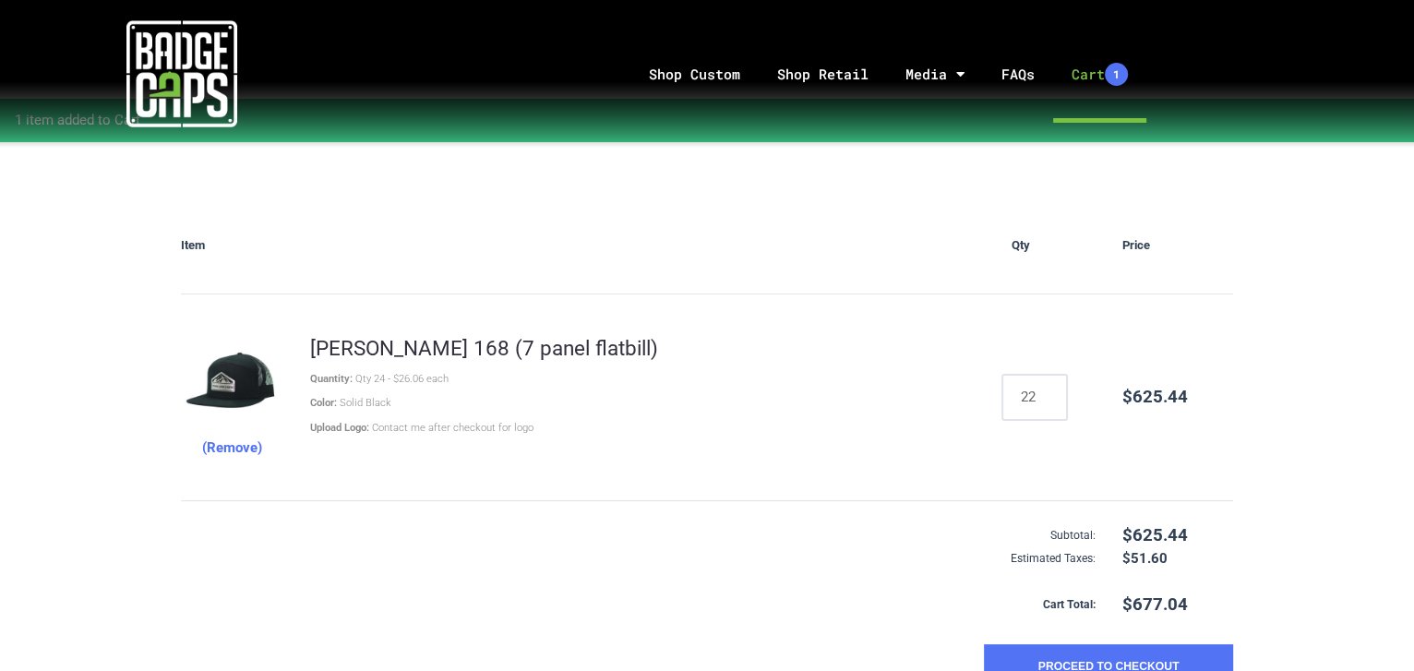
click at [1050, 388] on input "22" at bounding box center [1034, 397] width 65 height 45
click at [1050, 388] on input "23" at bounding box center [1034, 397] width 65 height 45
type input "24"
click at [1050, 388] on input "24" at bounding box center [1034, 397] width 65 height 45
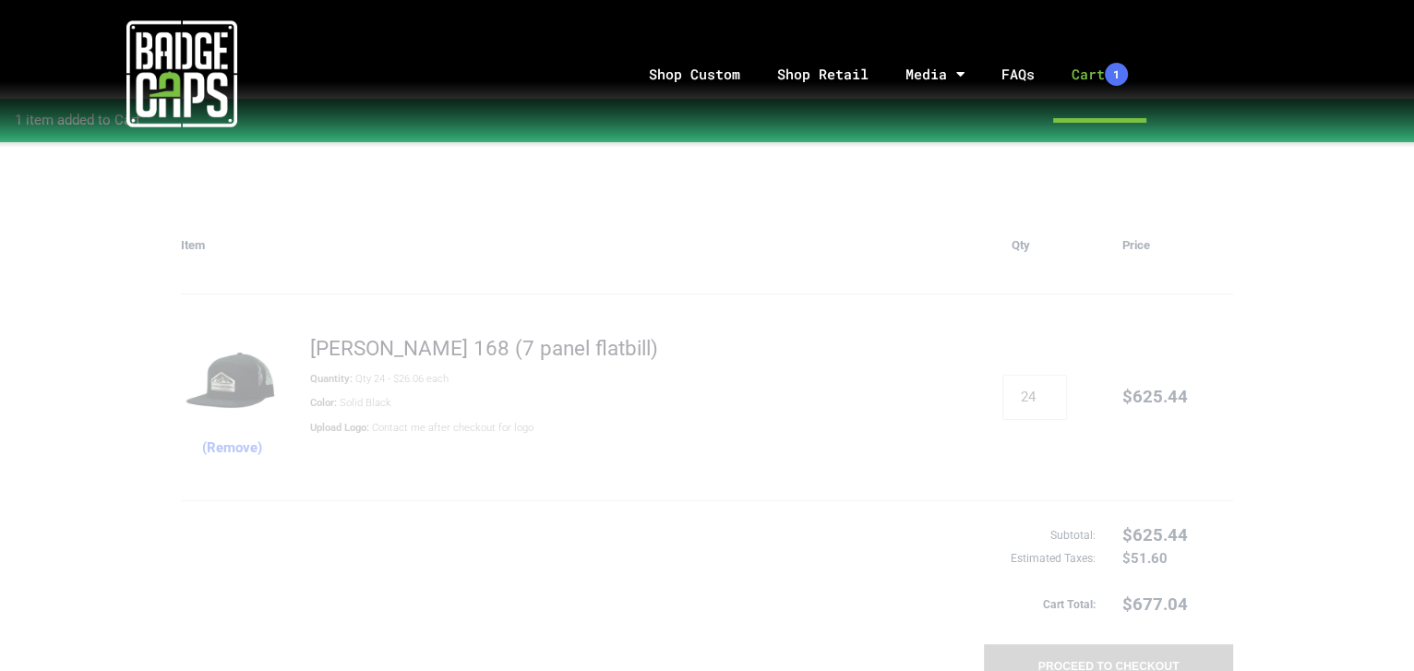
click at [1013, 364] on div "(Remove) [PERSON_NAME] 168 (7 panel flatbill) Quantity: Qty 24 - $26.06 each Co…" at bounding box center [707, 398] width 1052 height 208
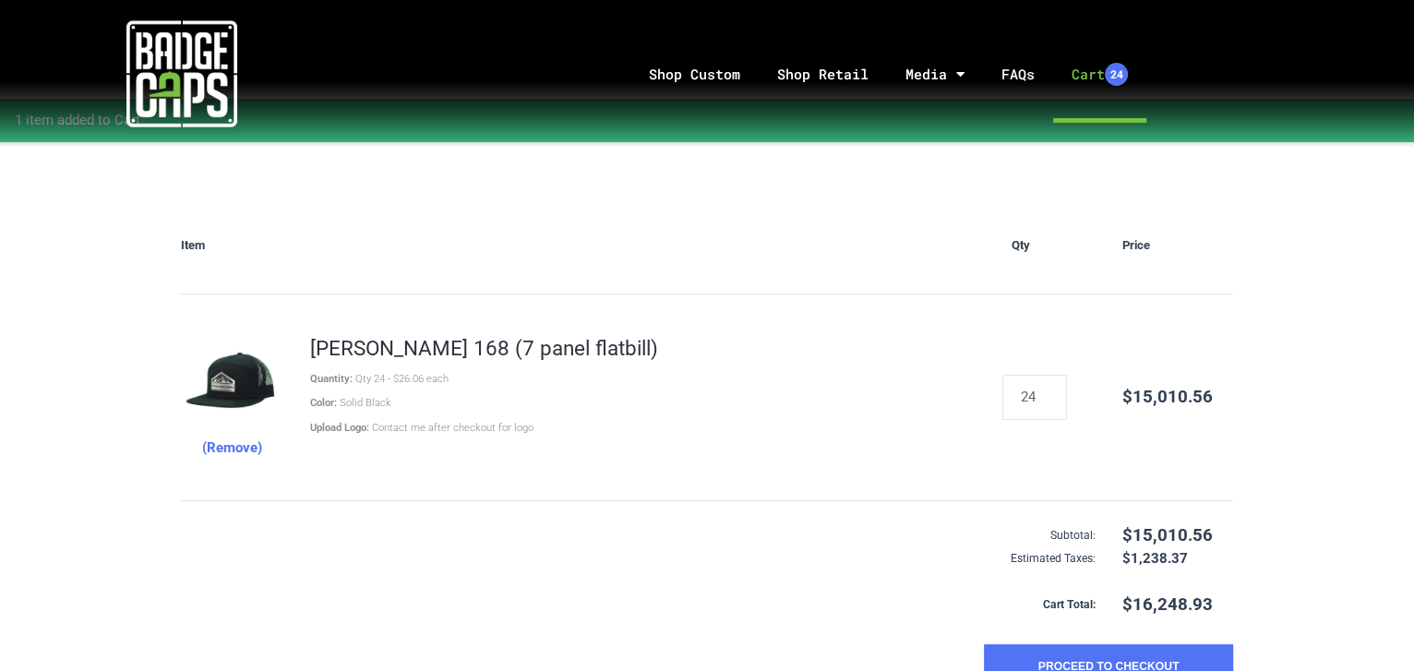
click at [1140, 246] on div "Price" at bounding box center [1177, 246] width 111 height 97
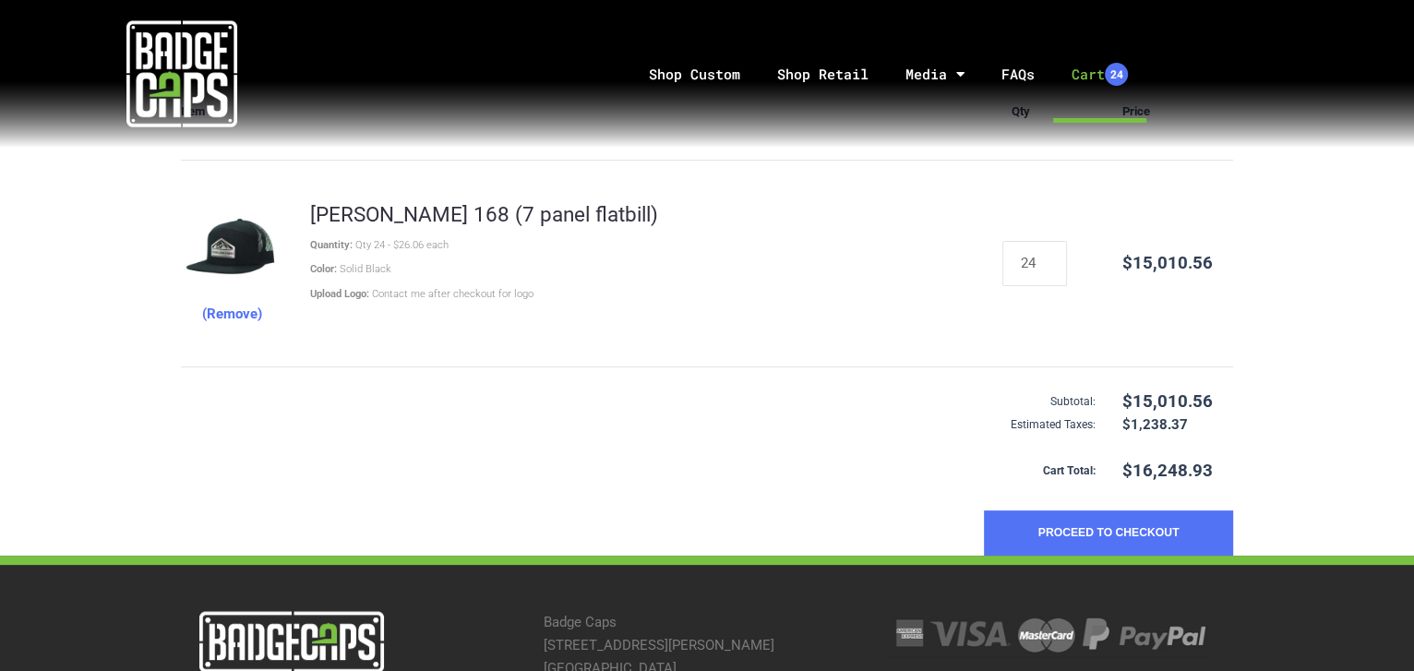
scroll to position [444, 0]
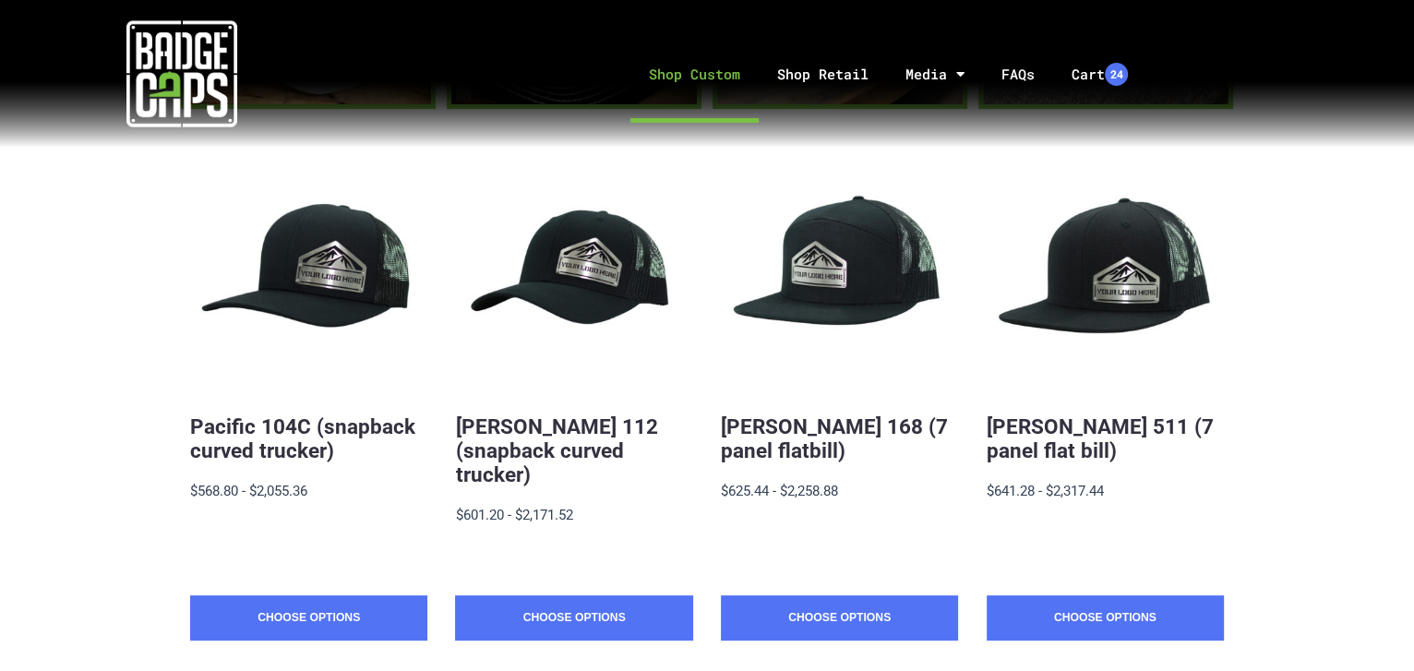
scroll to position [167, 0]
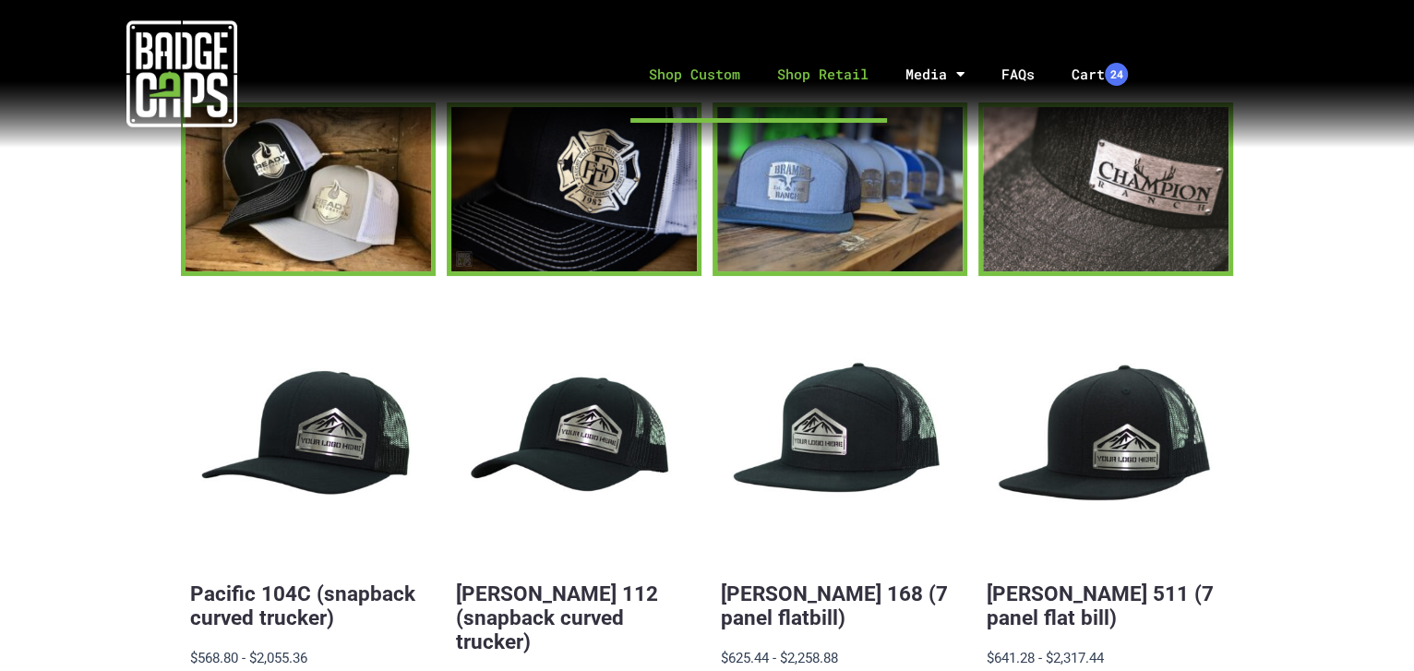
click at [810, 69] on link "Shop Retail" at bounding box center [823, 74] width 128 height 97
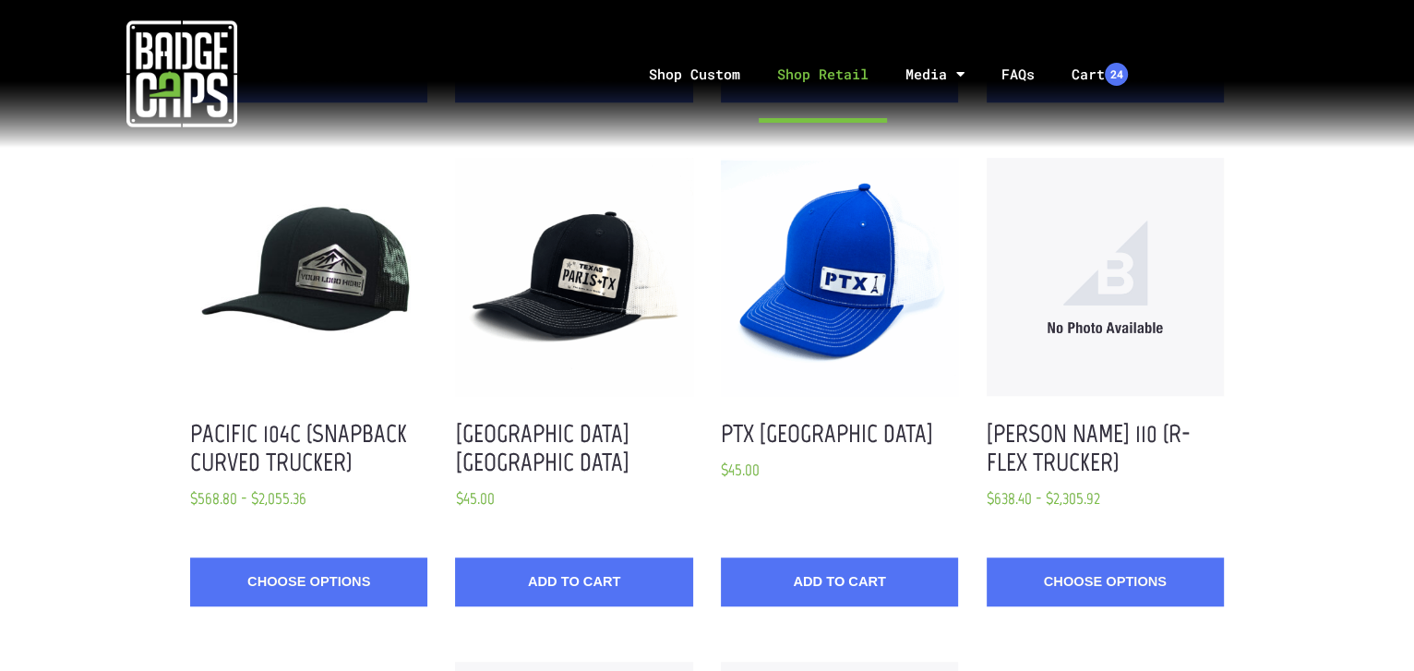
scroll to position [1090, 0]
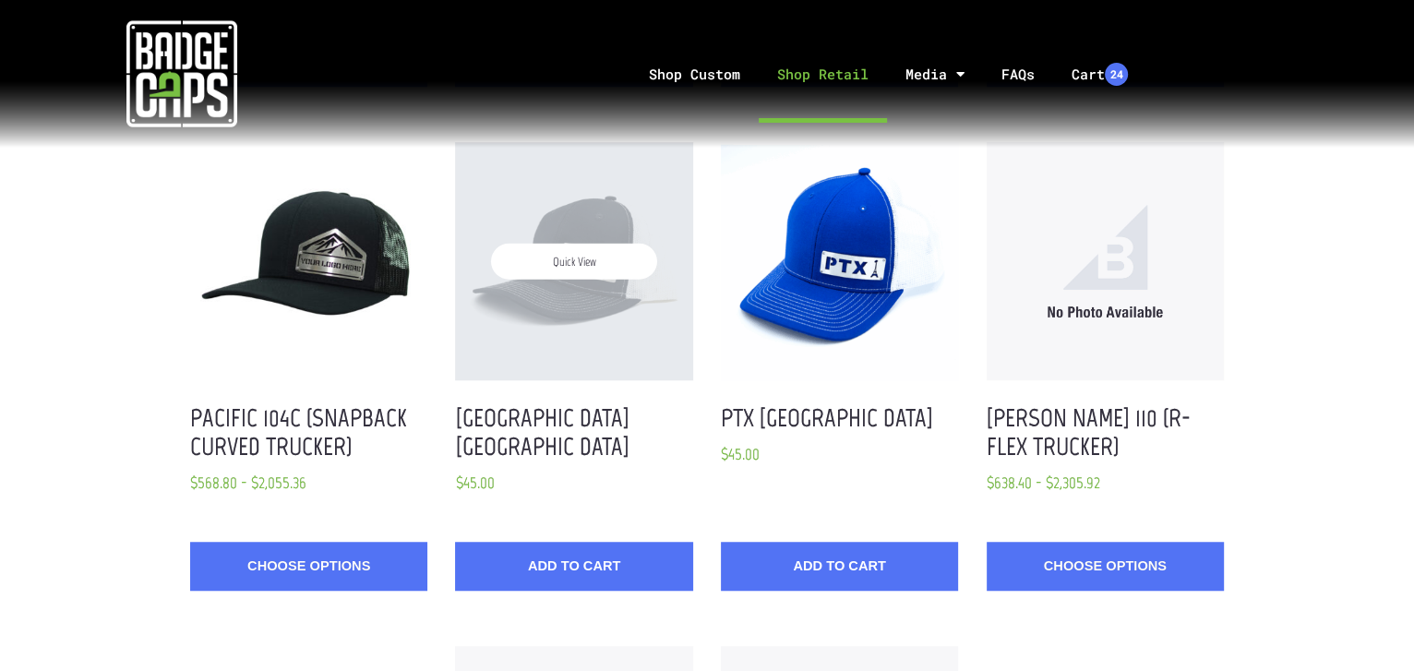
click at [595, 305] on div "Quick View" at bounding box center [573, 260] width 237 height 237
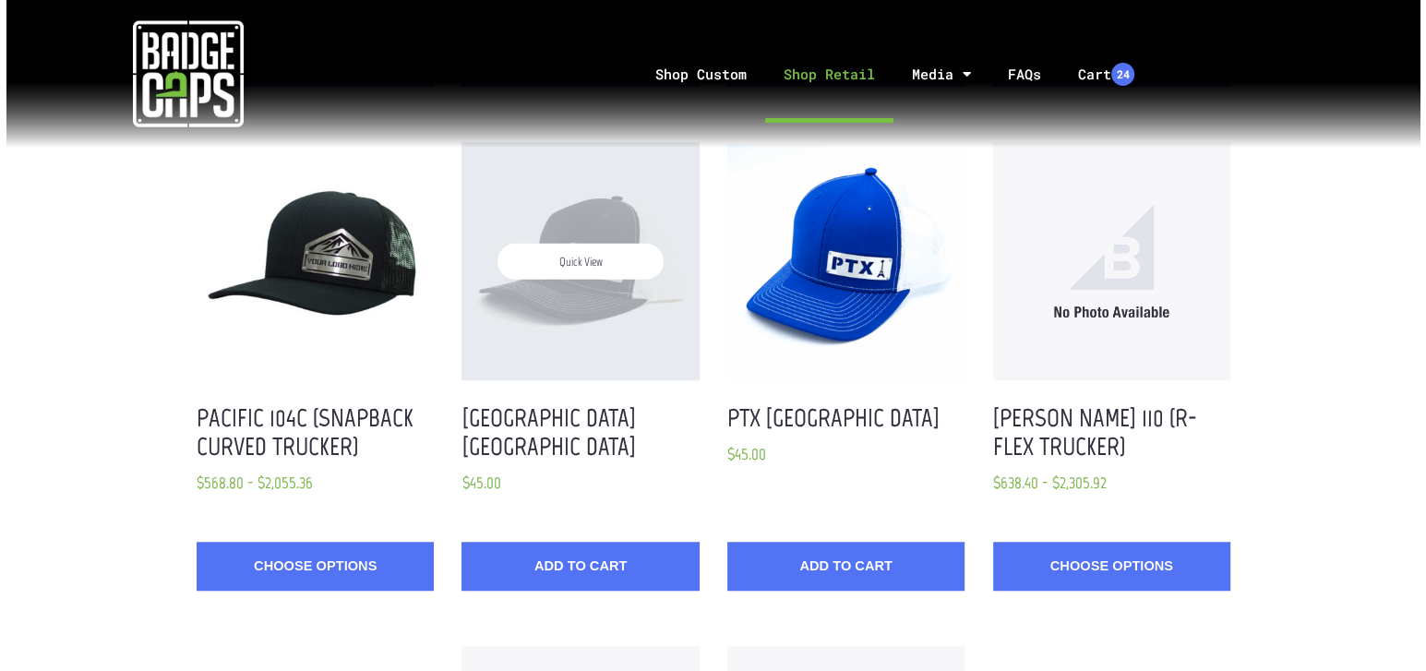
scroll to position [0, 0]
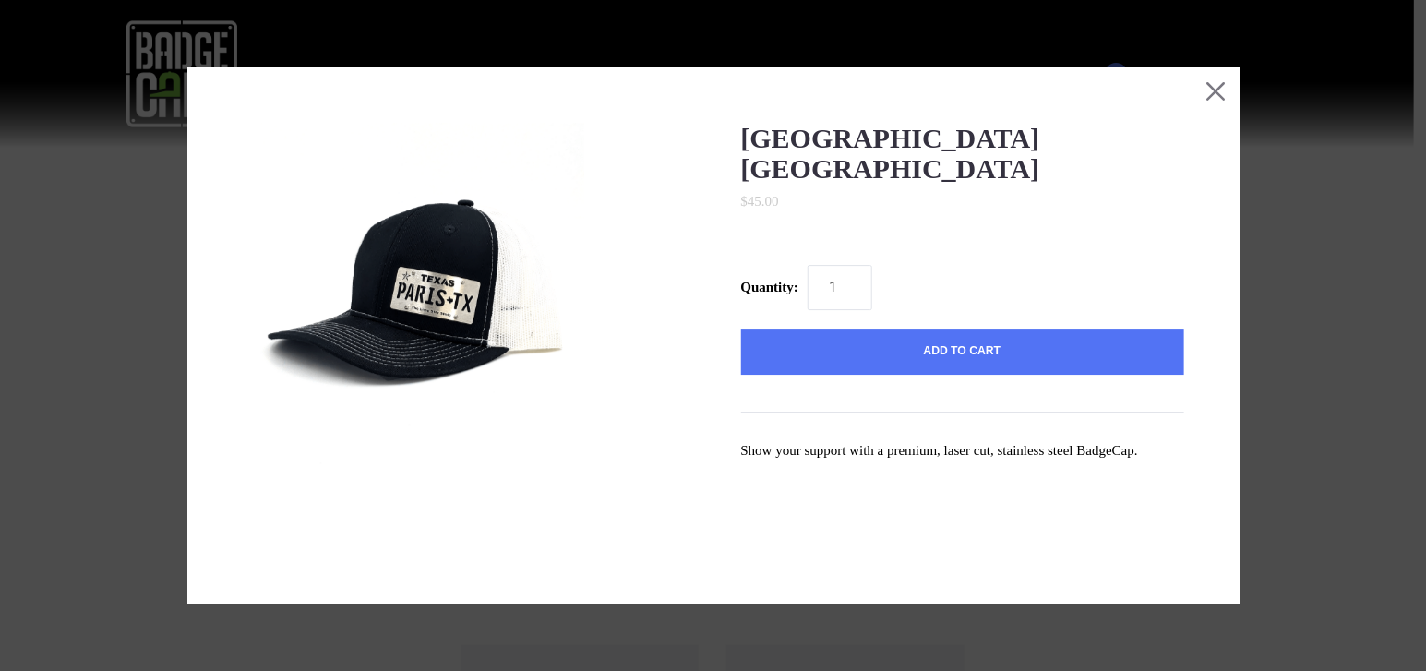
click at [419, 296] on img at bounding box center [414, 294] width 342 height 342
click at [1211, 84] on button "Close this dialog window" at bounding box center [1216, 90] width 46 height 46
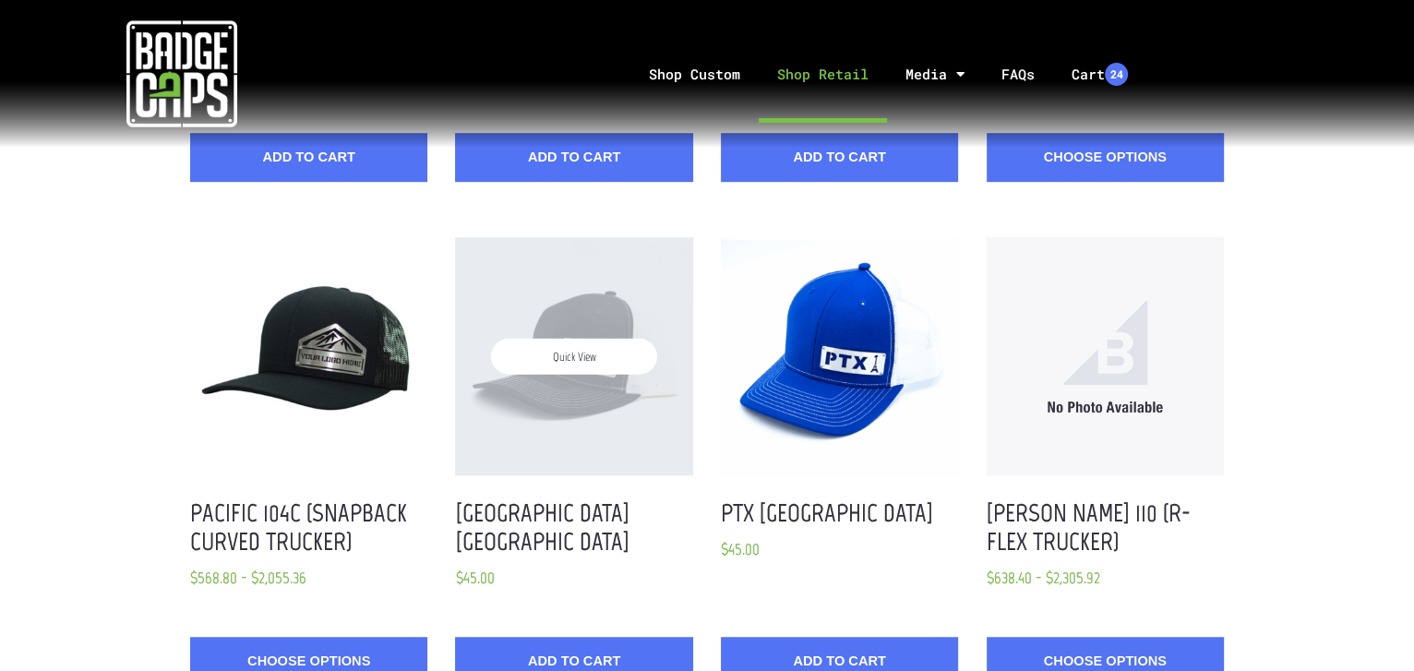
scroll to position [997, 0]
